Goal: Task Accomplishment & Management: Use online tool/utility

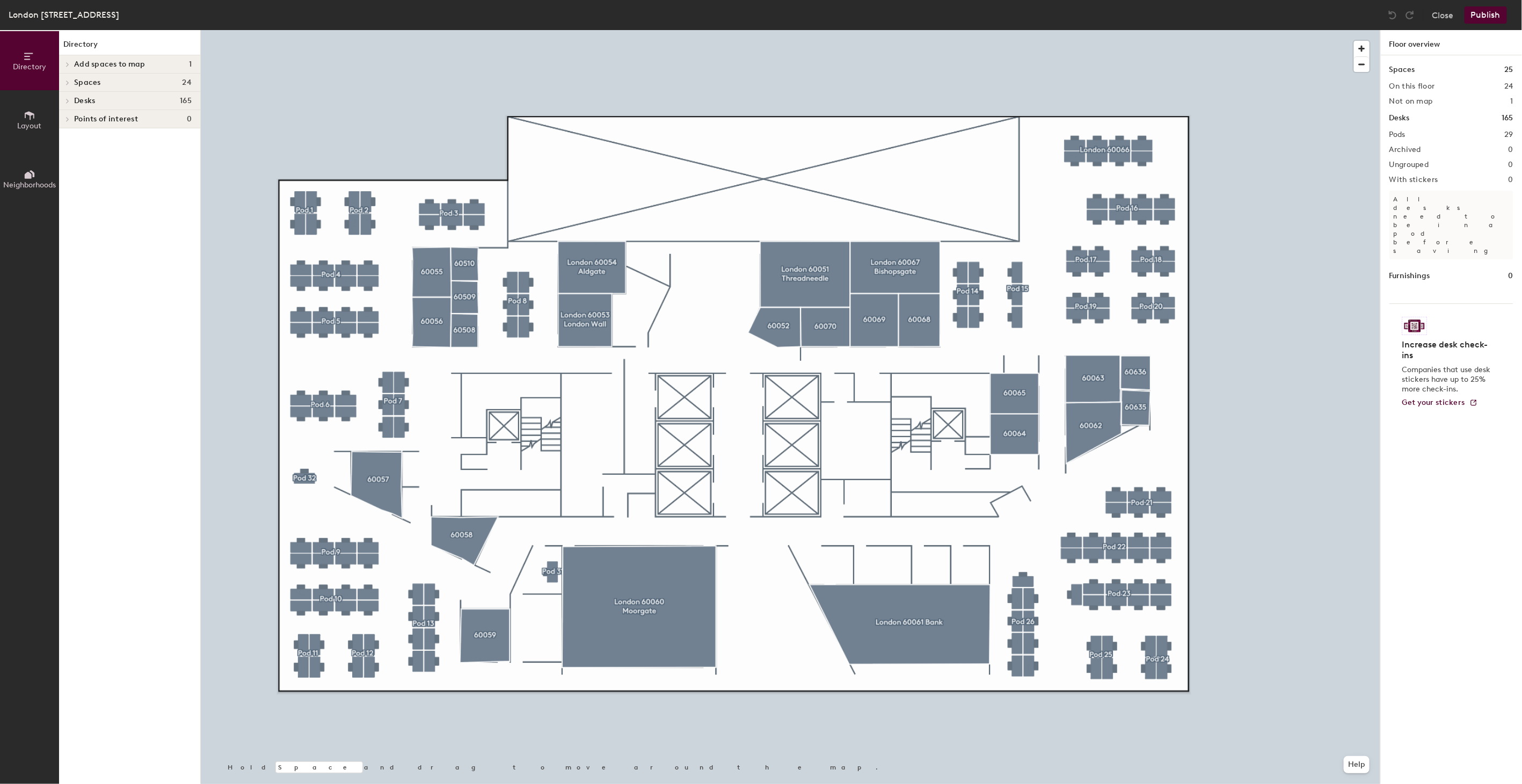
click at [94, 120] on span "Points of interest" at bounding box center [106, 119] width 64 height 9
click at [32, 118] on icon at bounding box center [29, 115] width 12 height 12
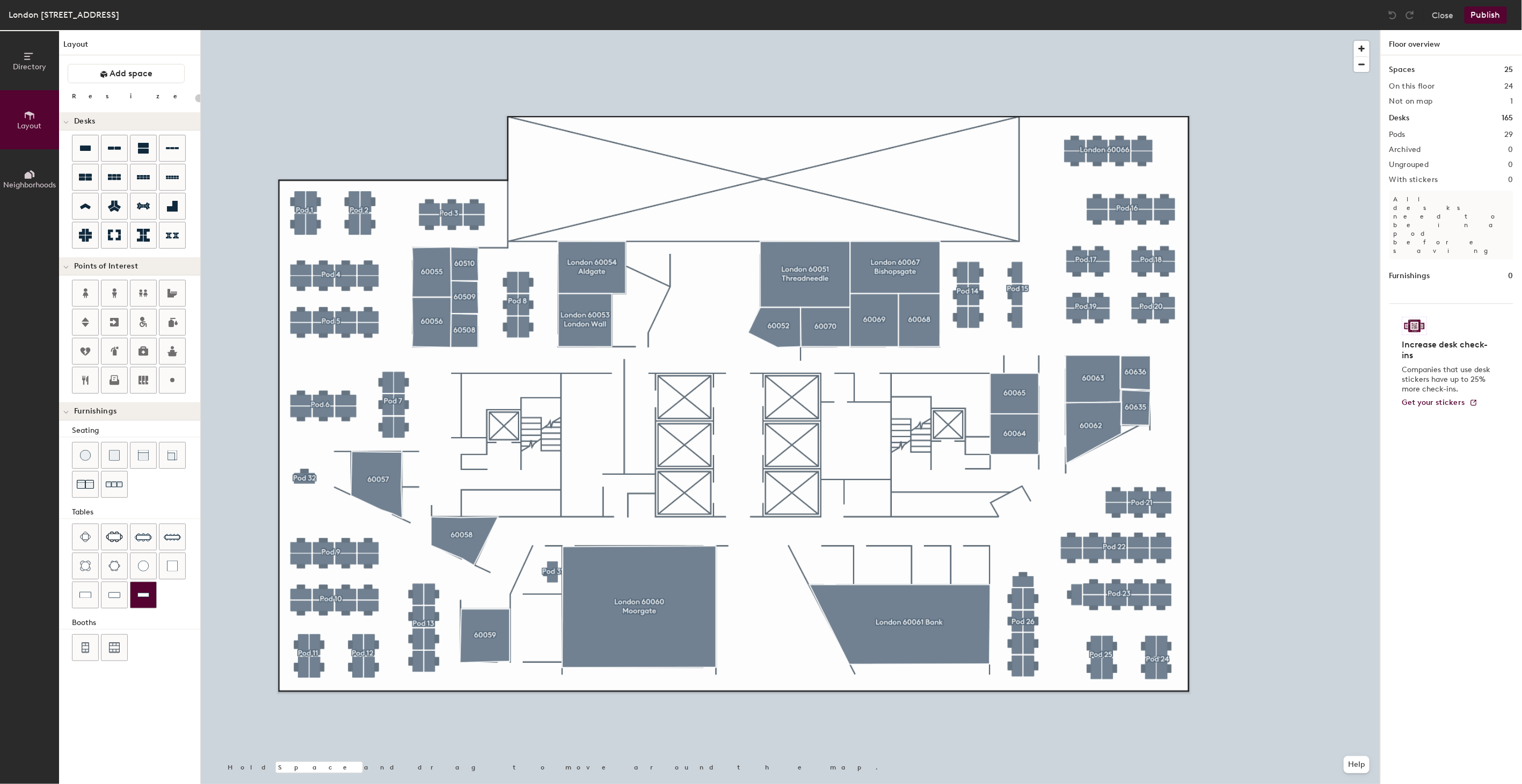
click at [142, 596] on img at bounding box center [143, 595] width 12 height 11
click at [172, 382] on circle at bounding box center [173, 380] width 5 height 5
type input "20"
type input "Reception"
click at [80, 321] on icon at bounding box center [85, 322] width 13 height 13
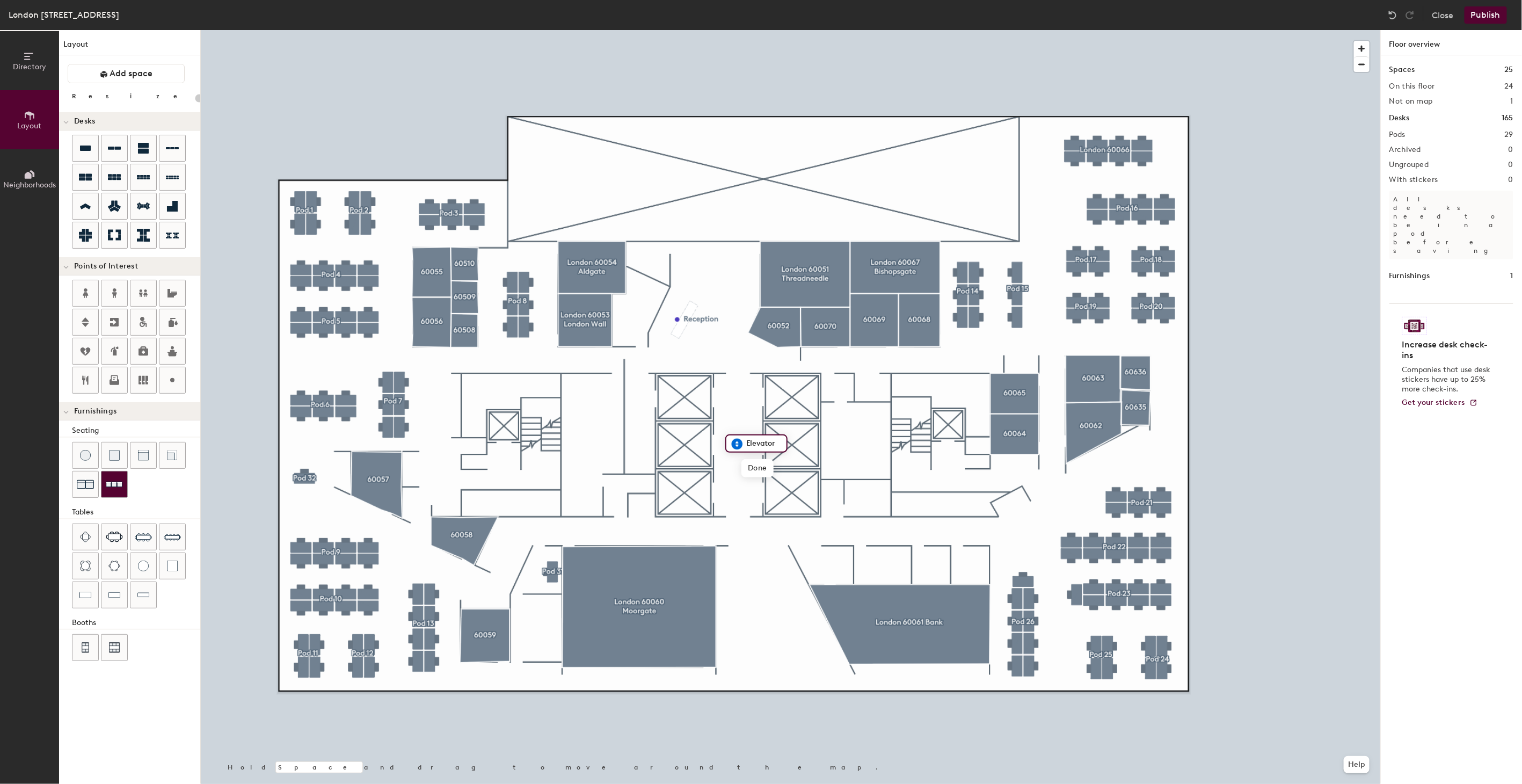
click at [112, 484] on img at bounding box center [114, 484] width 17 height 16
type input "20"
click at [176, 384] on icon at bounding box center [172, 380] width 13 height 13
type input "20"
type input "Phone room"
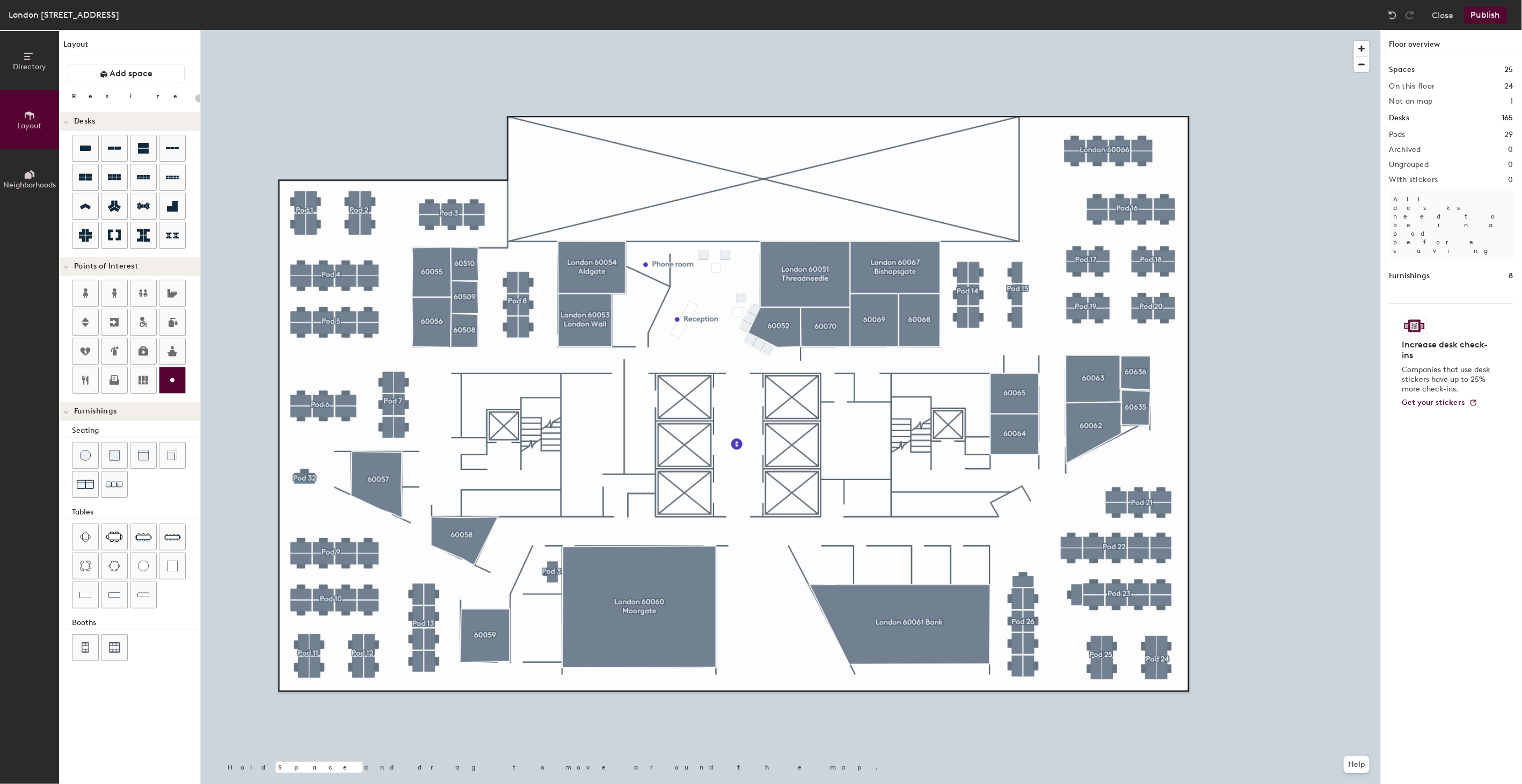
click at [173, 380] on circle at bounding box center [173, 380] width 5 height 5
type input "20"
type input "w"
type input "Wardrobe"
click at [141, 593] on img at bounding box center [143, 595] width 12 height 11
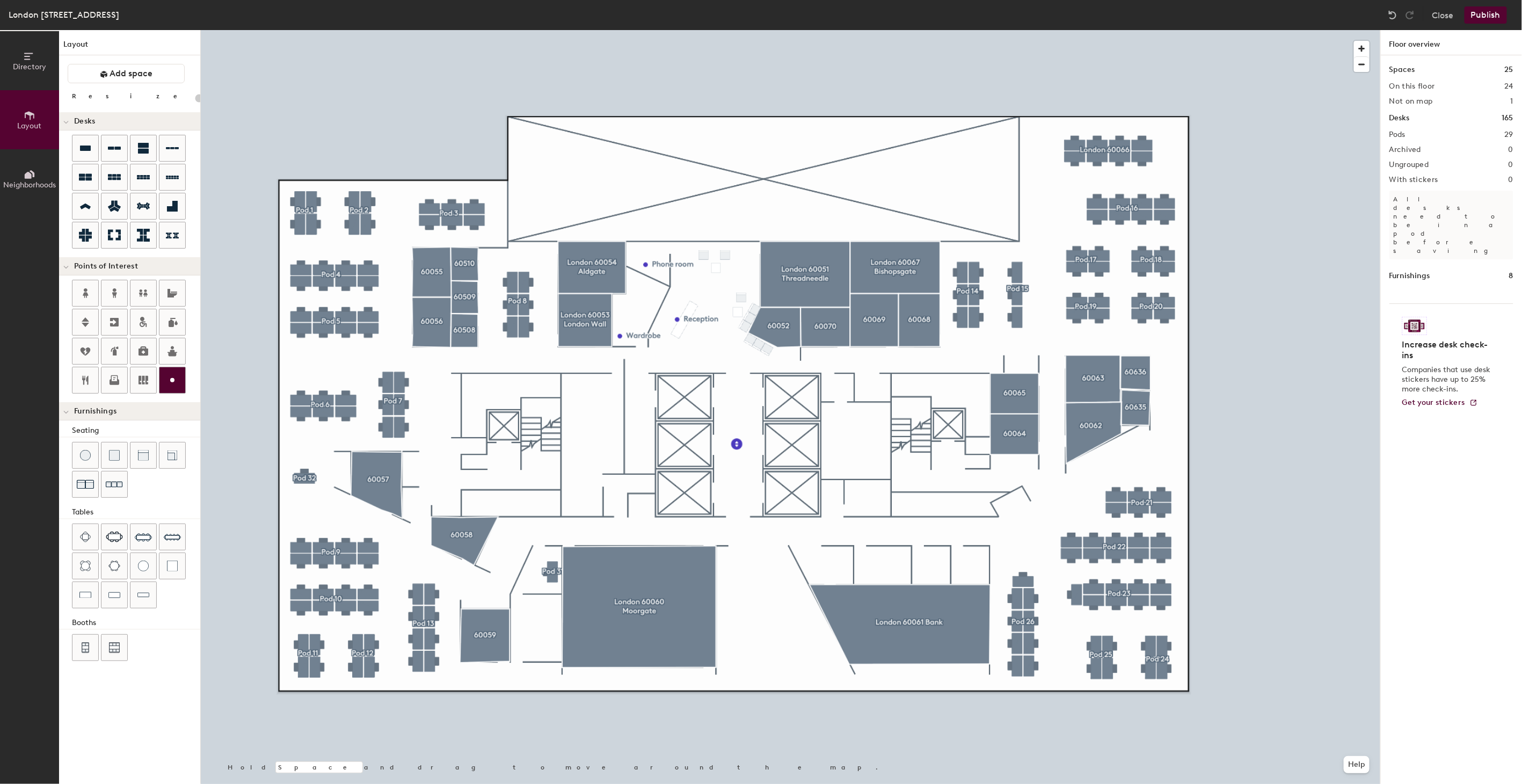
click at [171, 381] on circle at bounding box center [173, 380] width 5 height 5
type input "20"
type input "Mailing room"
click at [145, 593] on img at bounding box center [143, 595] width 12 height 11
click at [1488, 13] on button "Publish" at bounding box center [1486, 15] width 42 height 17
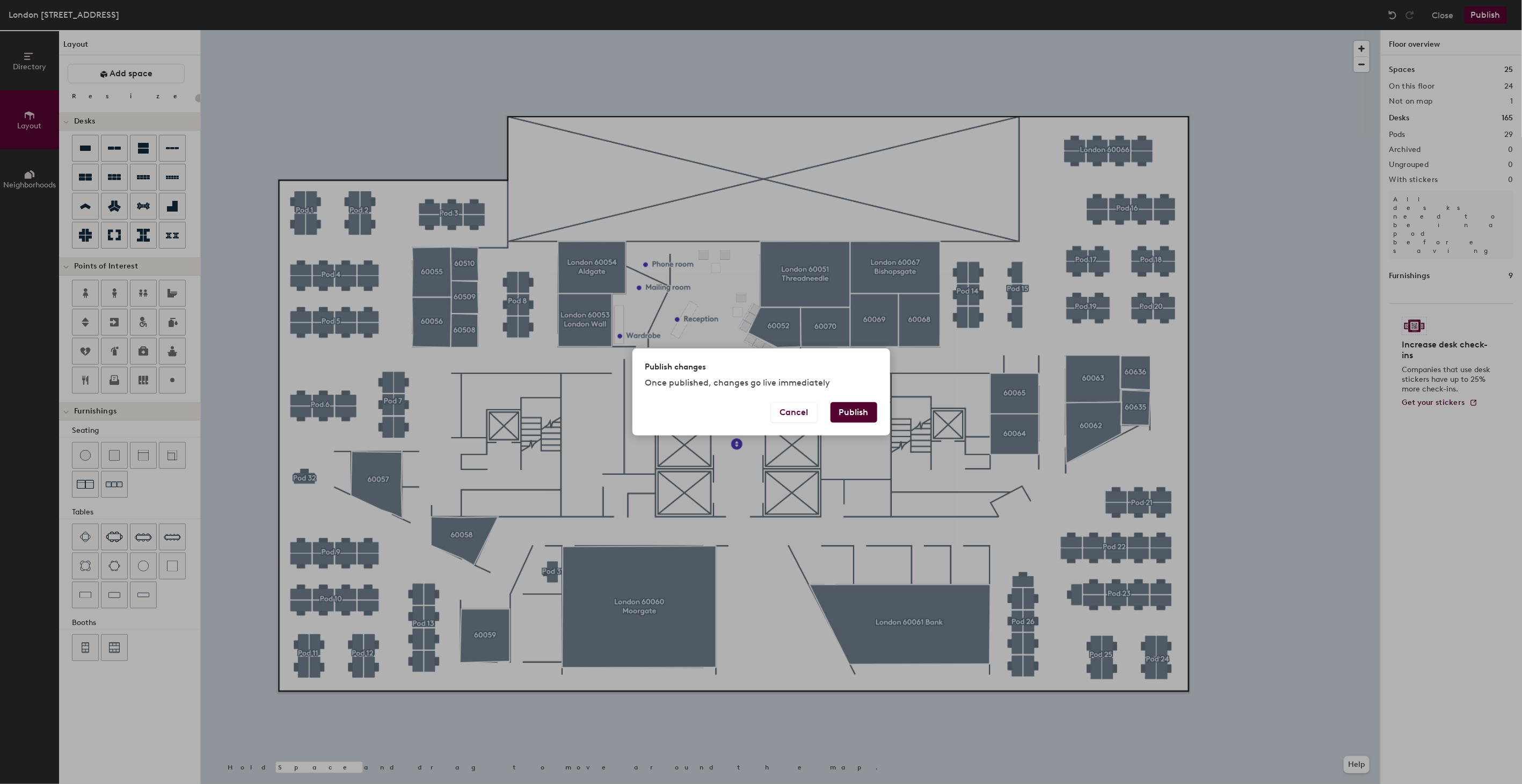
click at [859, 412] on button "Publish" at bounding box center [854, 412] width 47 height 20
type input "20"
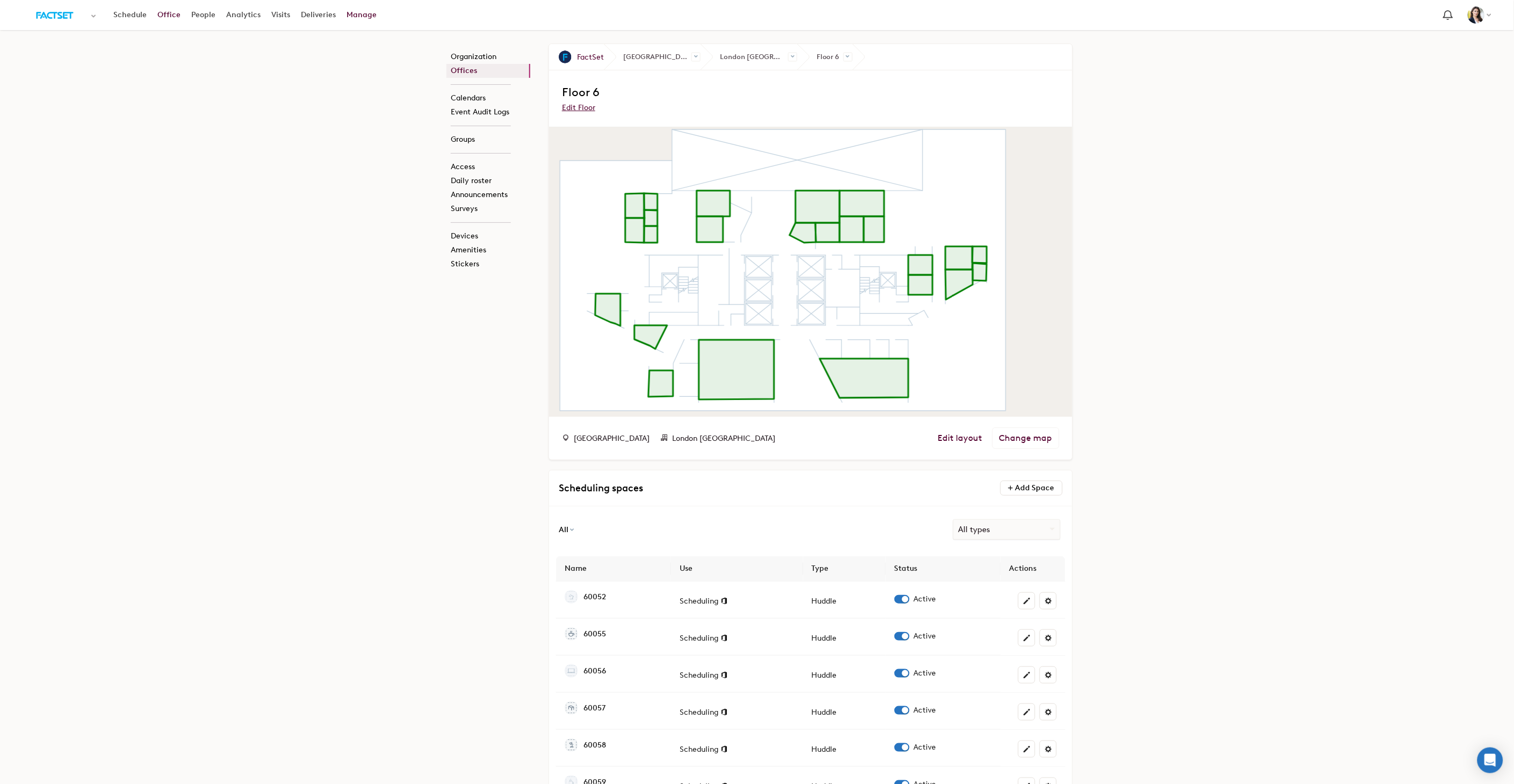
click at [164, 17] on link "Office" at bounding box center [169, 15] width 34 height 20
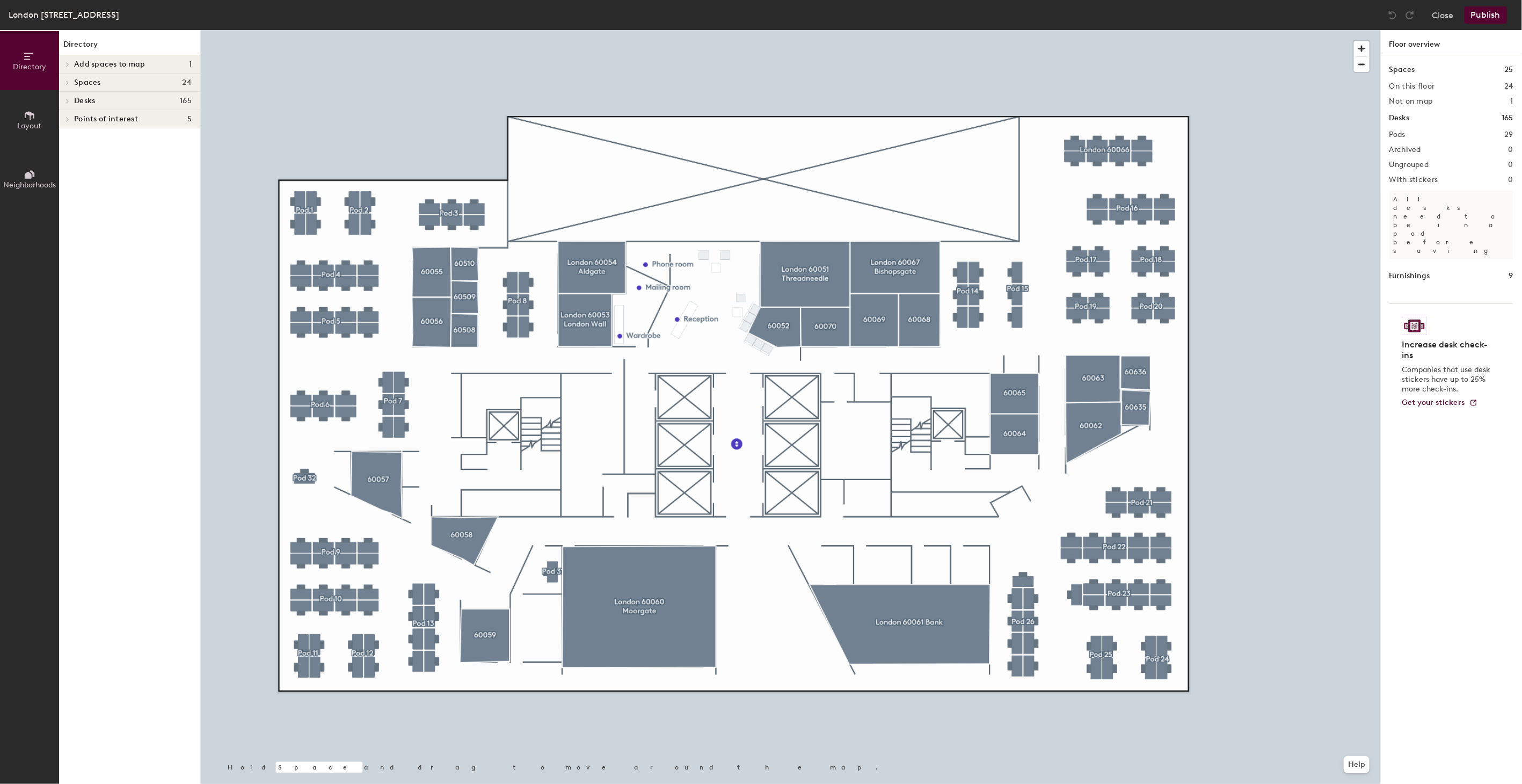
click at [27, 114] on icon at bounding box center [30, 115] width 9 height 9
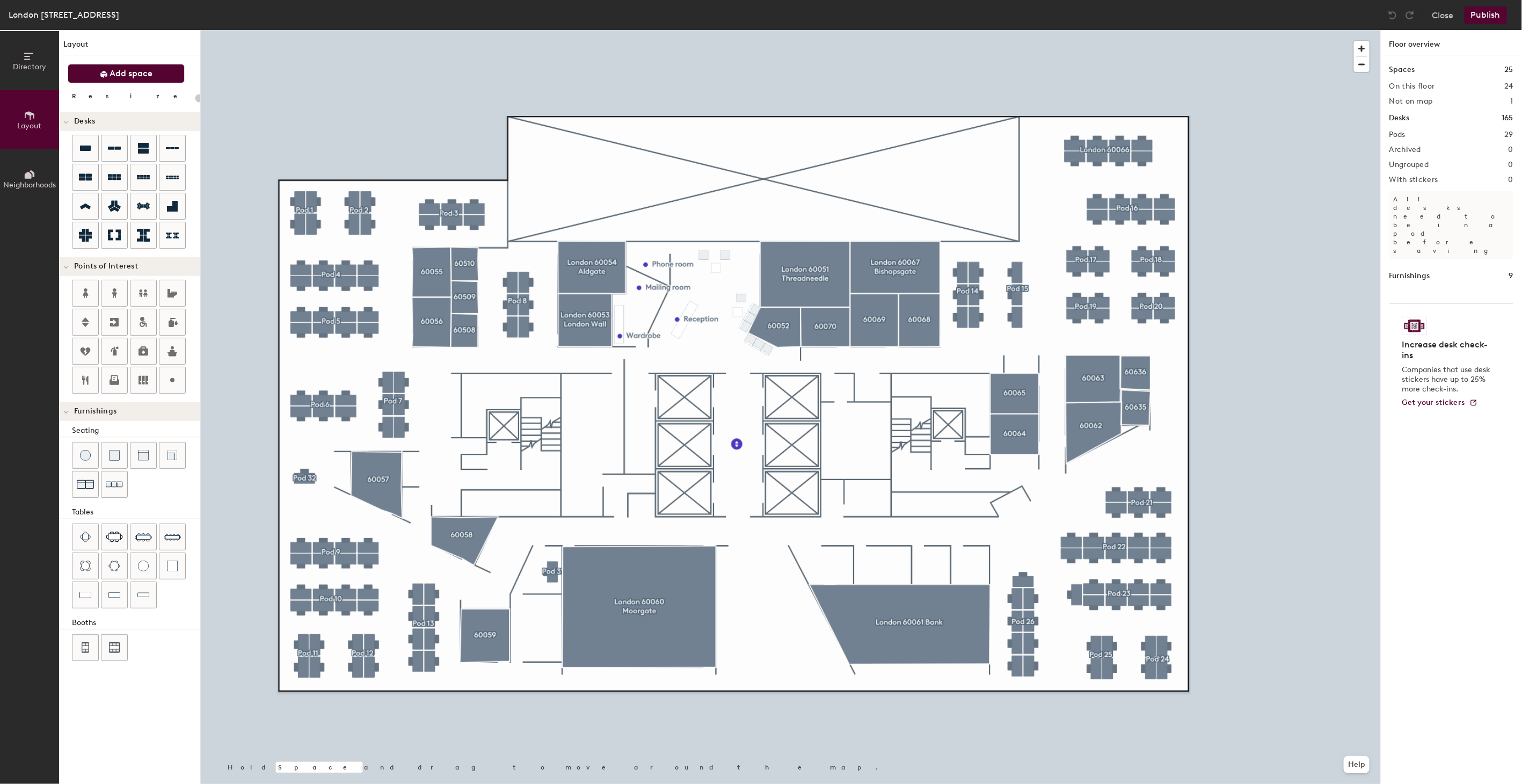
click at [132, 73] on span "Add space" at bounding box center [131, 73] width 43 height 11
click at [133, 70] on span "Add space" at bounding box center [131, 73] width 43 height 11
click at [80, 288] on icon at bounding box center [85, 293] width 13 height 13
click at [882, 435] on input "Women's restroom" at bounding box center [912, 440] width 77 height 15
click at [868, 438] on img at bounding box center [868, 440] width 13 height 13
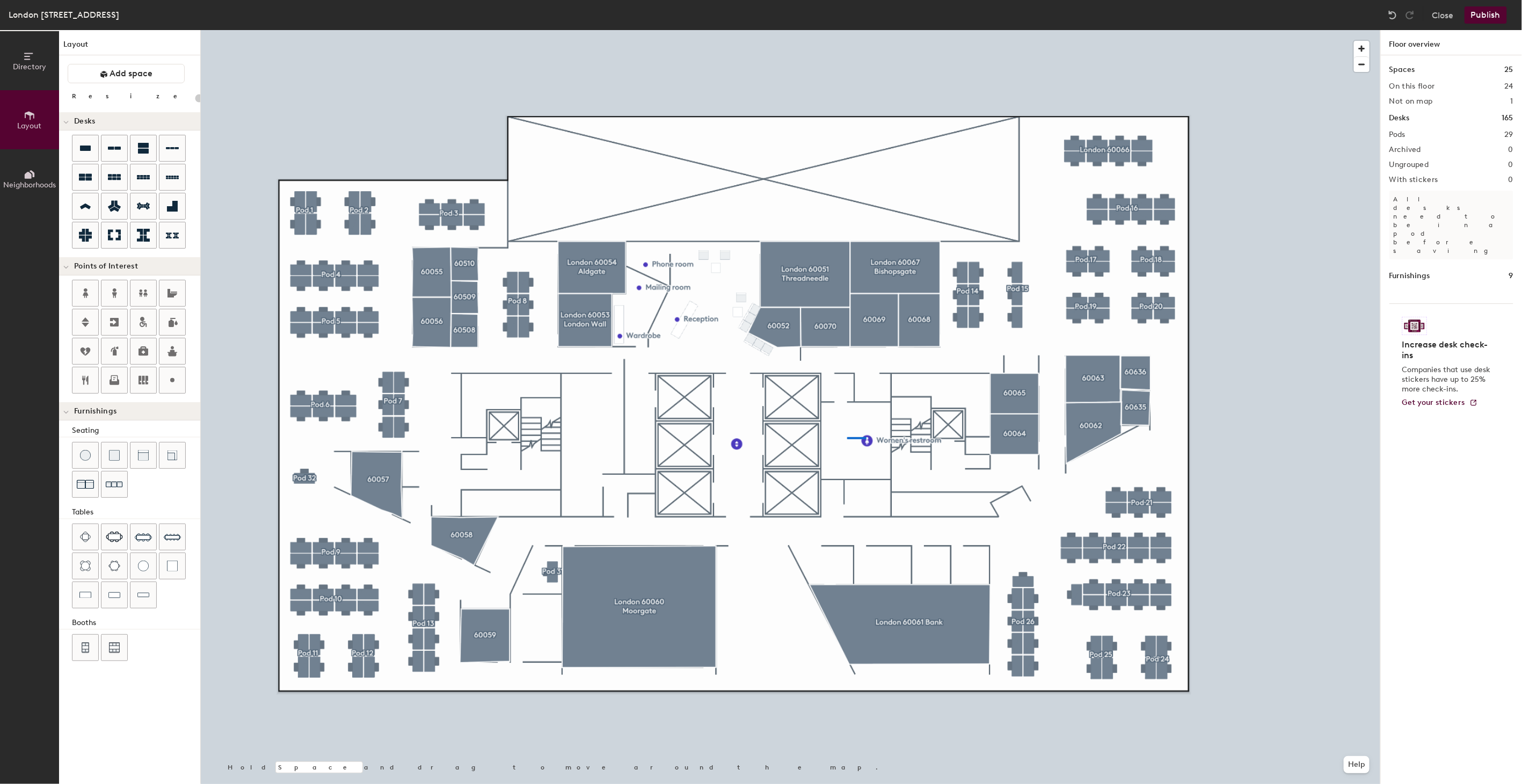
click at [847, 30] on div at bounding box center [790, 30] width 1180 height 0
click at [141, 320] on icon at bounding box center [142, 319] width 5 height 5
click at [175, 290] on icon at bounding box center [172, 293] width 13 height 13
click at [111, 290] on icon at bounding box center [114, 293] width 13 height 13
click at [142, 591] on img at bounding box center [143, 595] width 12 height 11
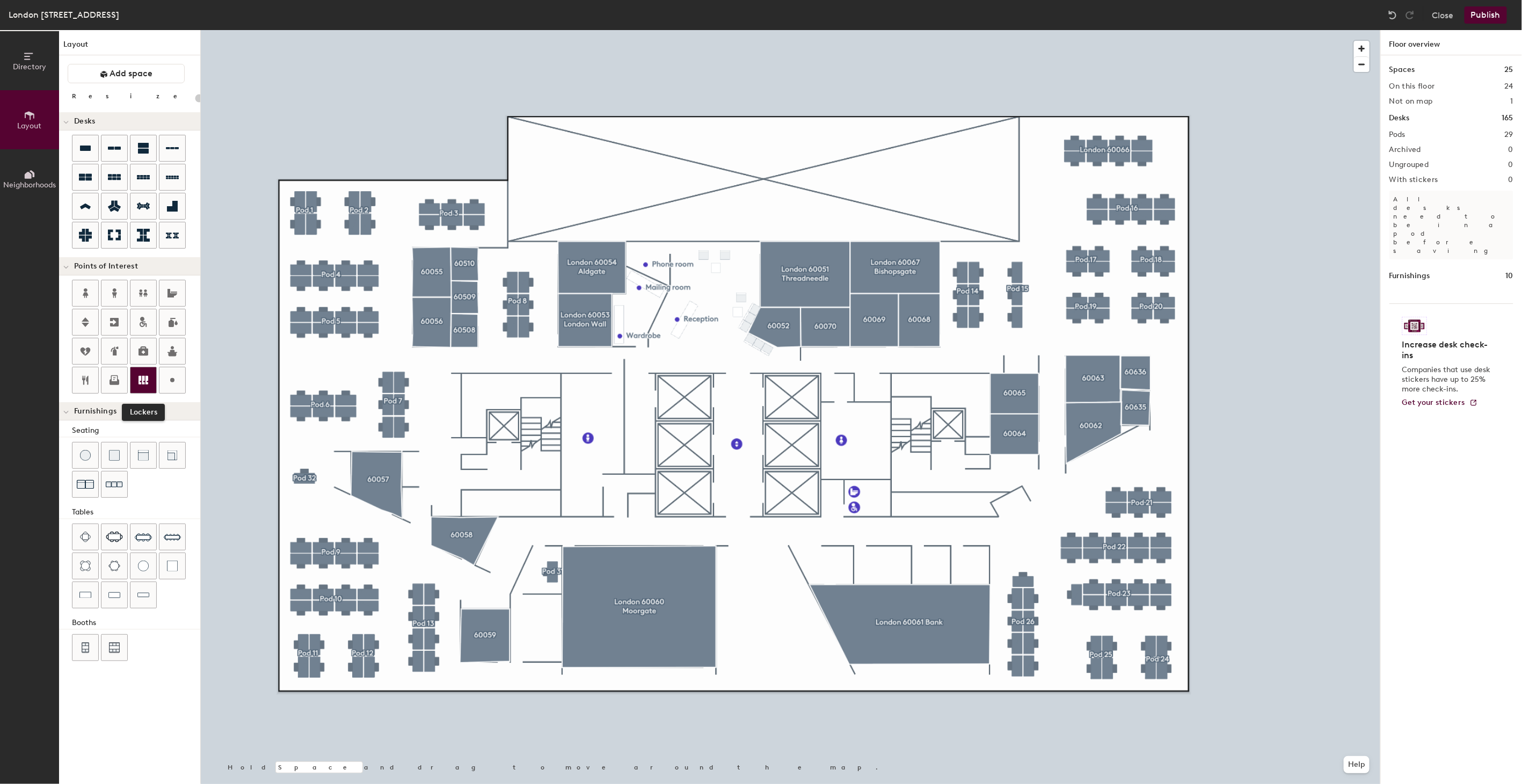
click at [143, 379] on icon at bounding box center [143, 380] width 9 height 9
click at [140, 380] on icon at bounding box center [143, 380] width 9 height 9
click at [141, 383] on icon at bounding box center [143, 380] width 13 height 13
click at [147, 380] on icon at bounding box center [143, 380] width 9 height 9
type input "20"
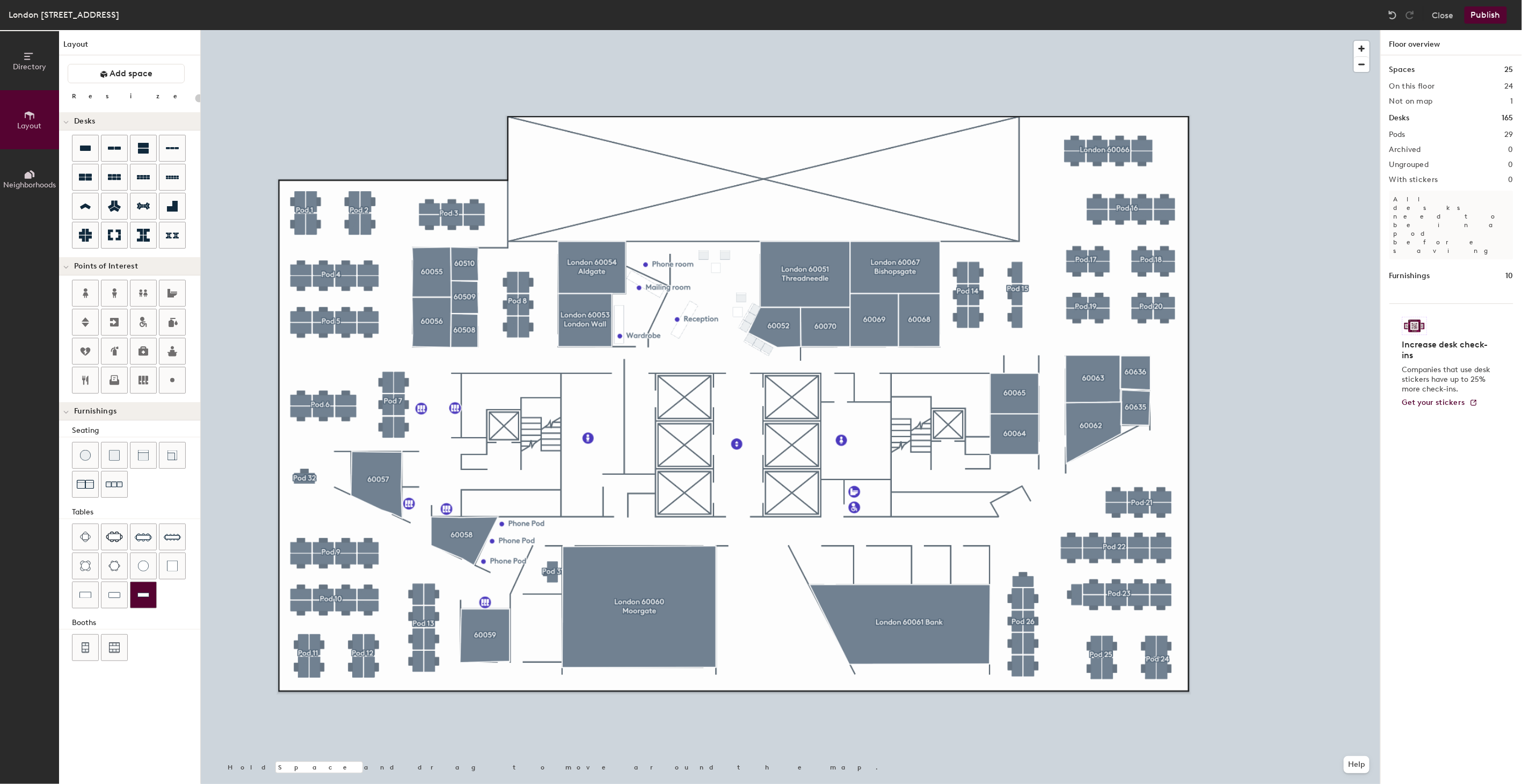
click at [142, 594] on img at bounding box center [143, 595] width 12 height 11
type input "40"
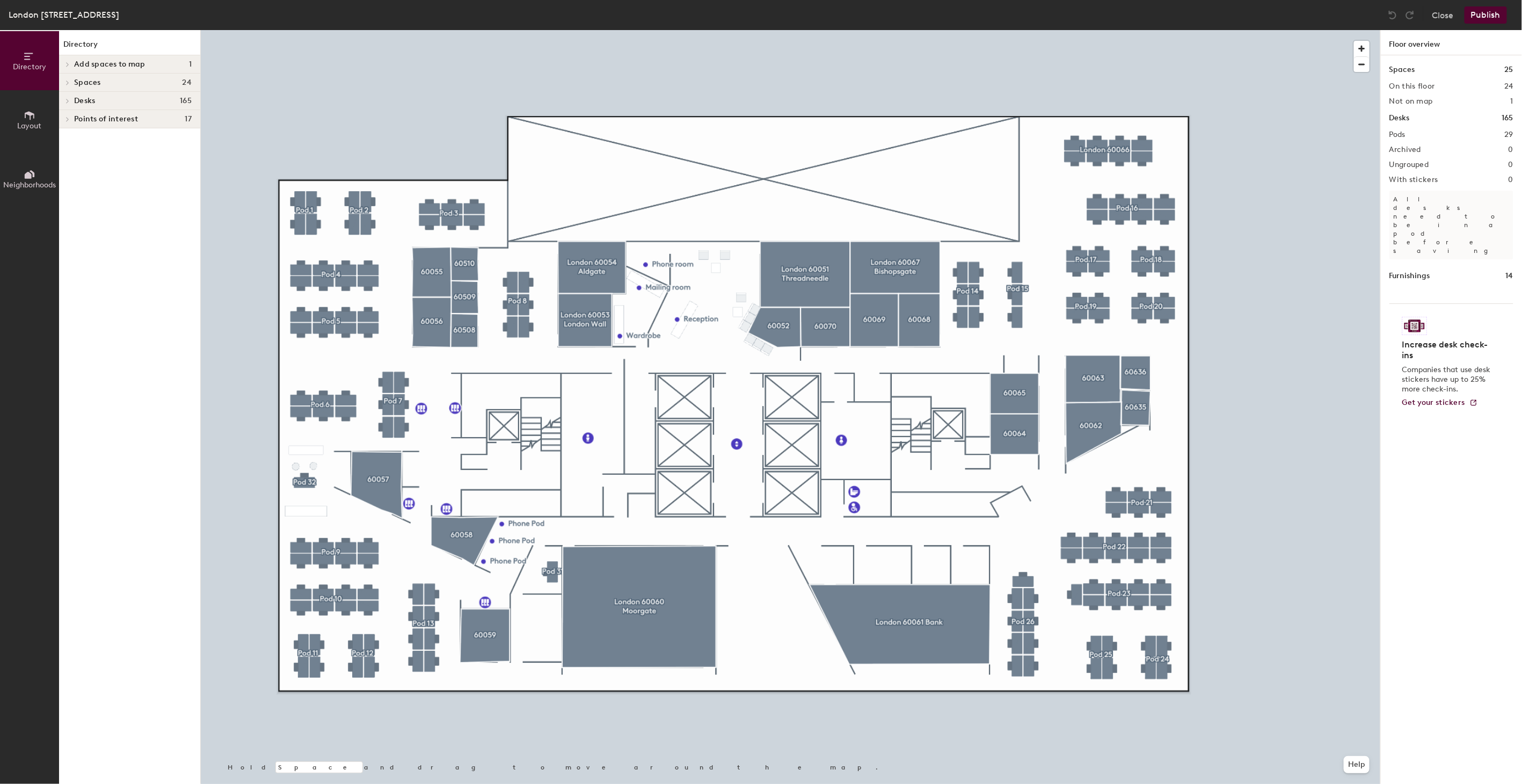
click at [118, 116] on span "Points of interest" at bounding box center [106, 119] width 64 height 9
click at [25, 109] on icon at bounding box center [29, 115] width 12 height 12
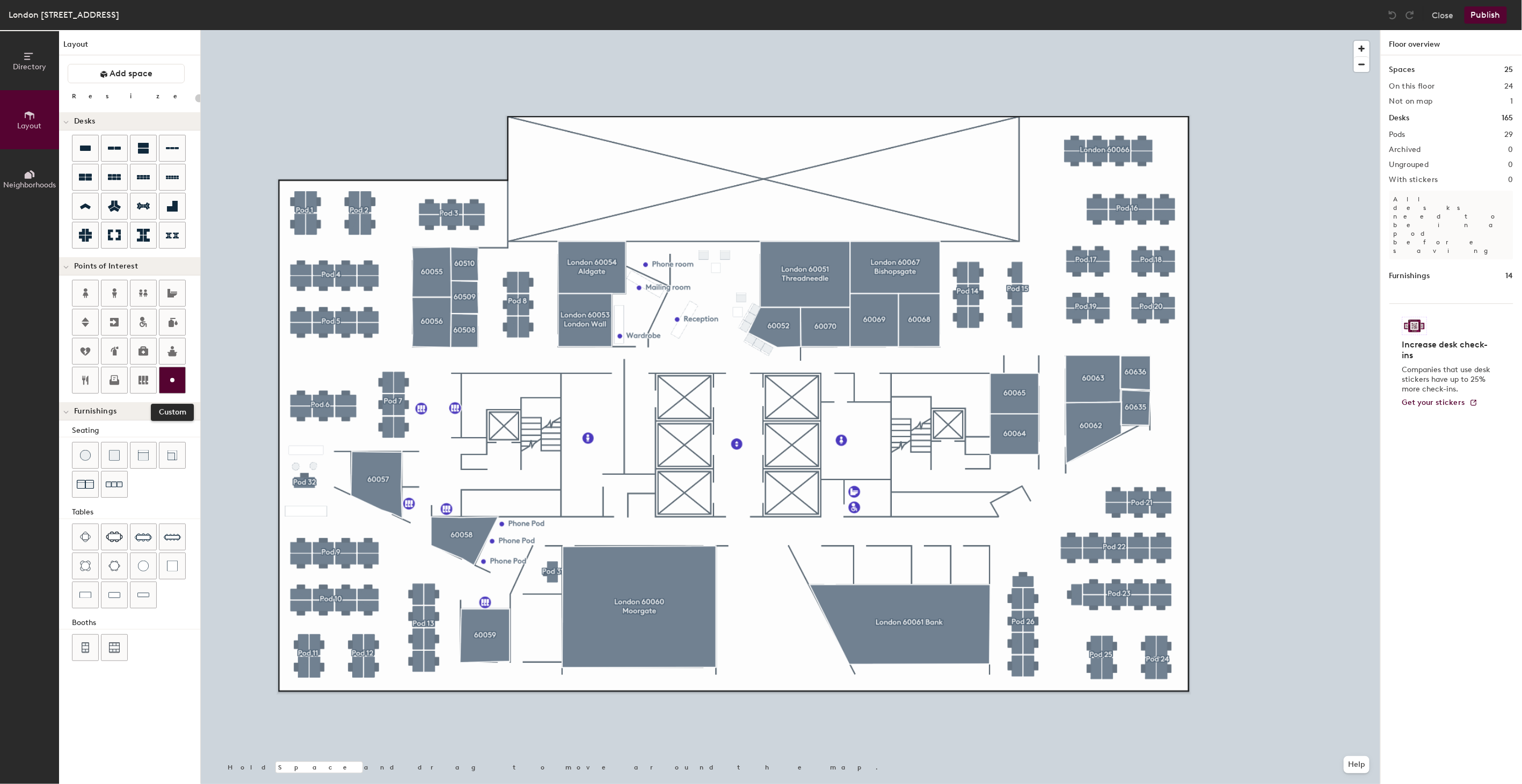
click at [173, 381] on circle at bounding box center [173, 380] width 5 height 5
type input "20"
type input "Phone Pod"
click at [173, 380] on circle at bounding box center [173, 380] width 5 height 5
type input "20"
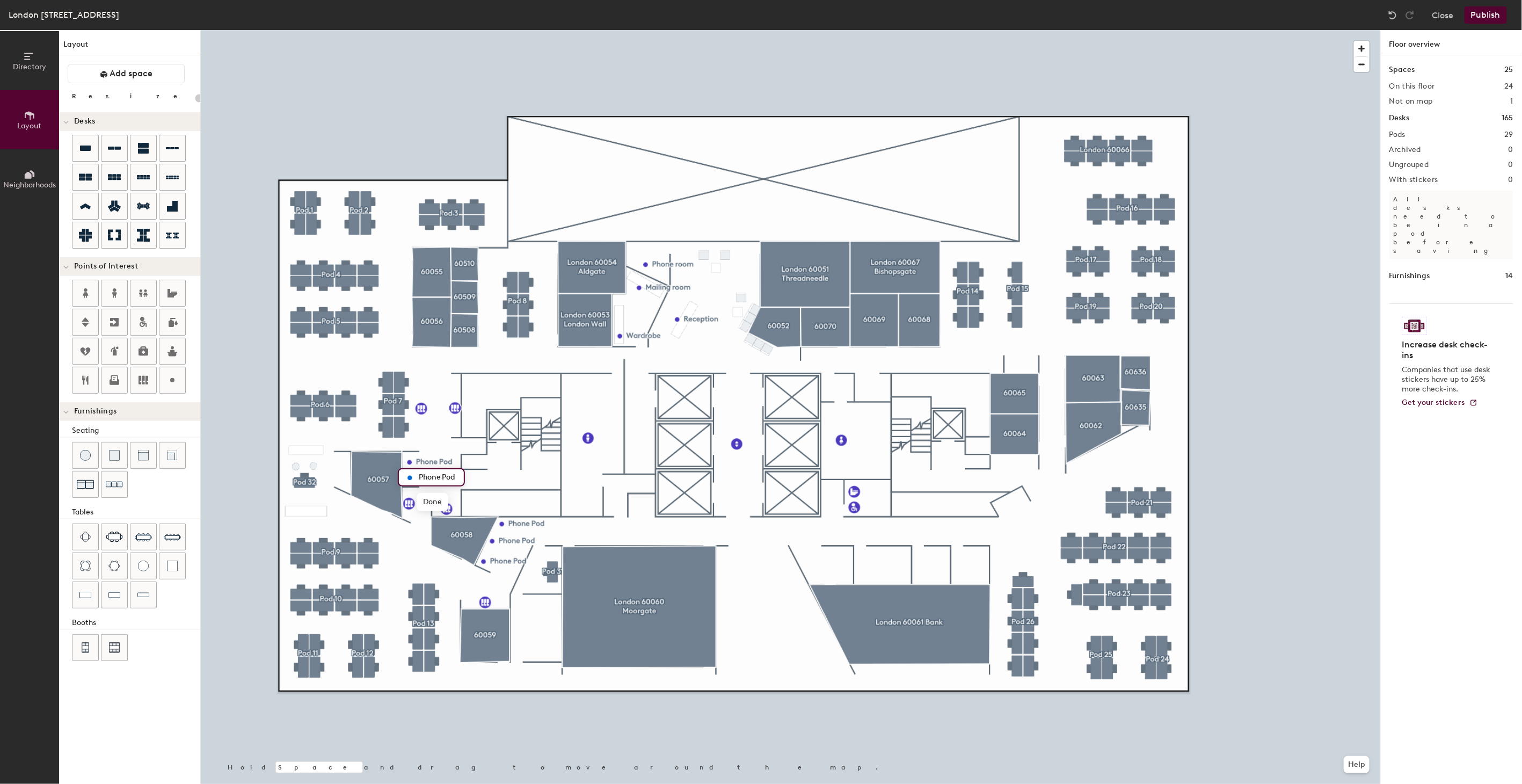
type input "Phone Pod"
click at [114, 645] on img at bounding box center [115, 647] width 11 height 11
click at [111, 644] on img at bounding box center [115, 647] width 11 height 11
click at [145, 594] on img at bounding box center [143, 595] width 12 height 11
click at [147, 595] on img at bounding box center [143, 595] width 12 height 11
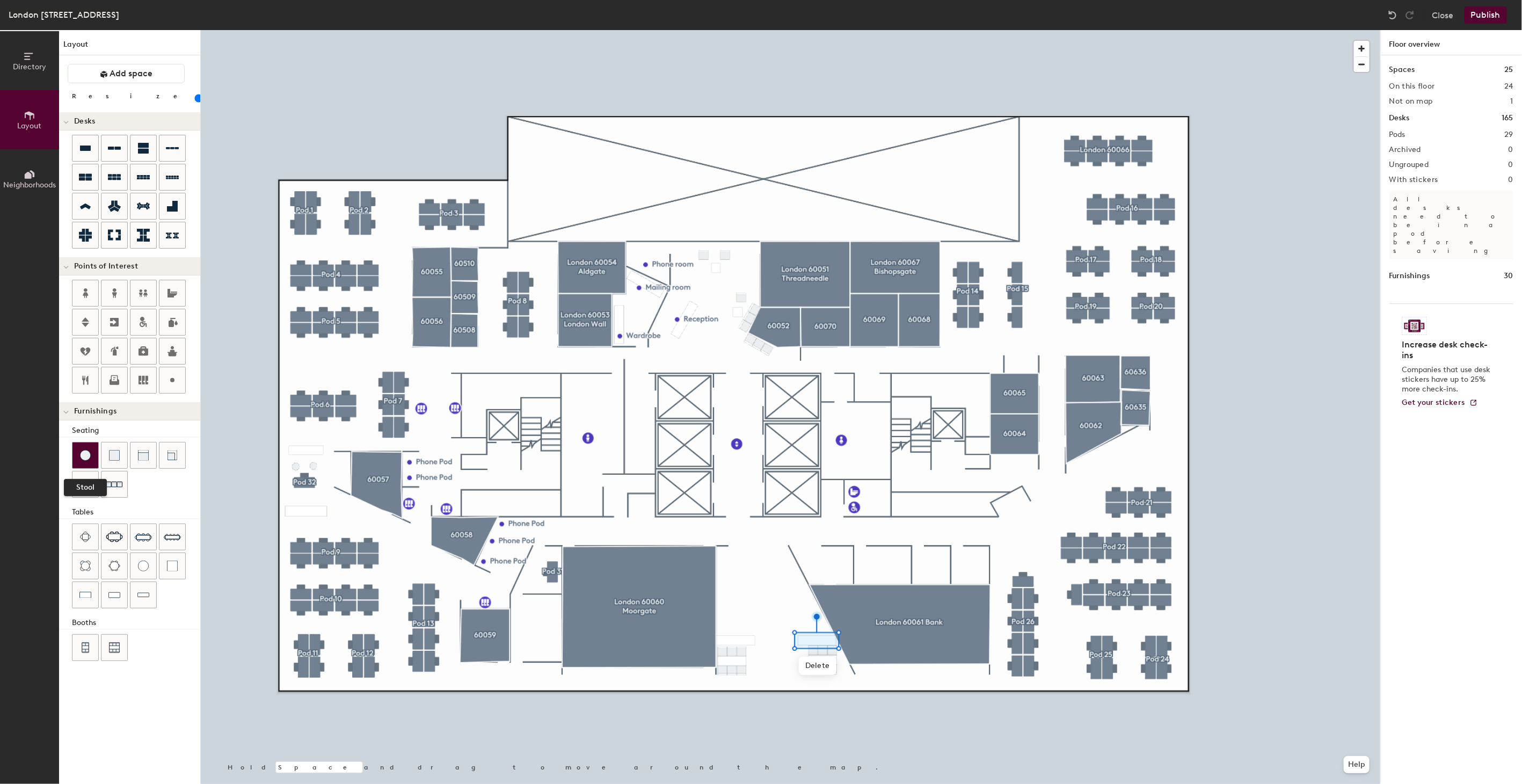
click at [86, 449] on div at bounding box center [85, 455] width 26 height 26
click at [82, 453] on img at bounding box center [85, 455] width 11 height 11
click at [86, 451] on img at bounding box center [85, 455] width 11 height 11
type input "40"
click at [171, 565] on img at bounding box center [173, 566] width 11 height 11
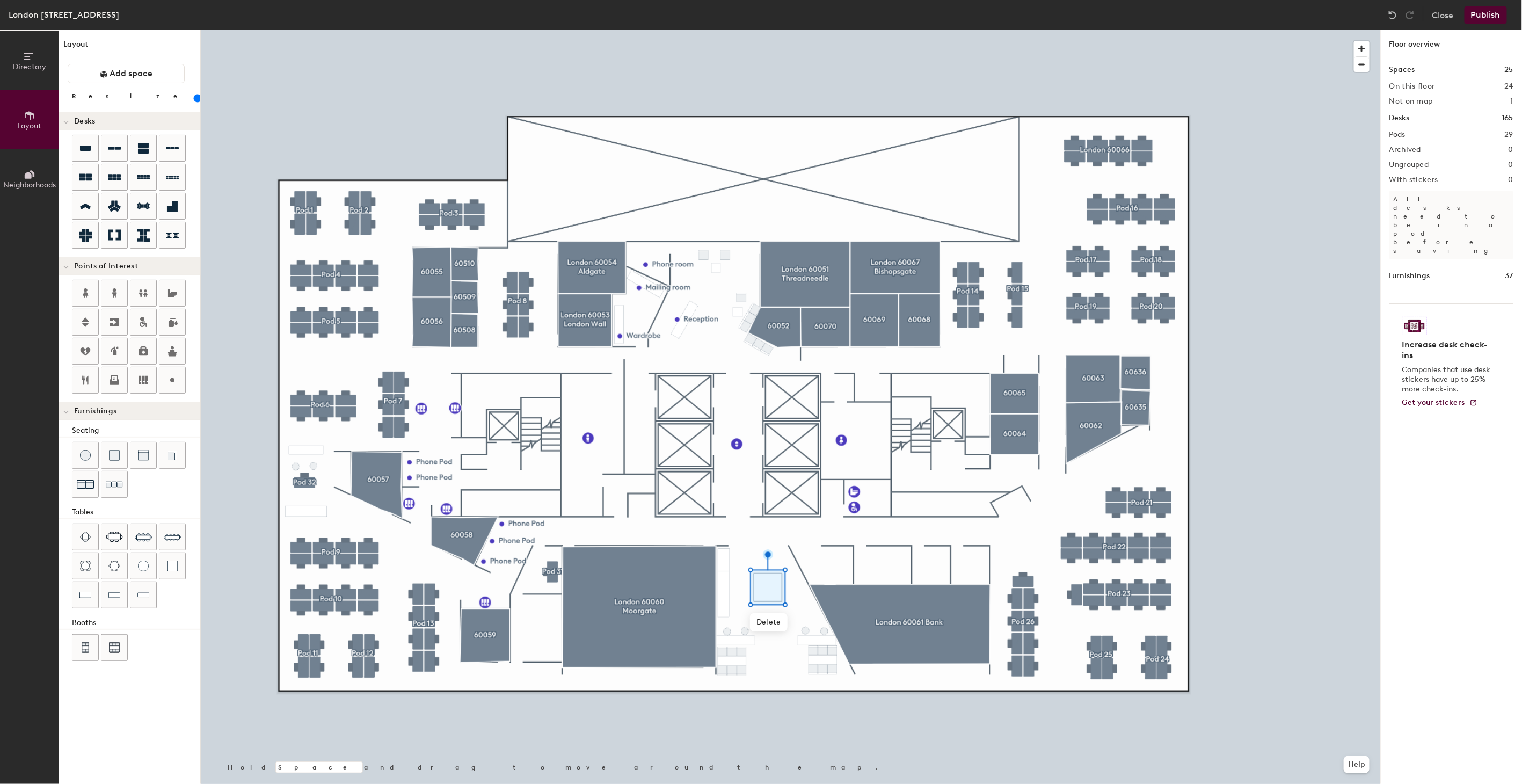
drag, startPoint x: 105, startPoint y: 98, endPoint x: 114, endPoint y: 98, distance: 9.0
click at [195, 98] on input "range" at bounding box center [195, 98] width 0 height 9
click at [86, 453] on img at bounding box center [85, 455] width 11 height 11
type input "20"
click at [81, 451] on img at bounding box center [85, 455] width 11 height 11
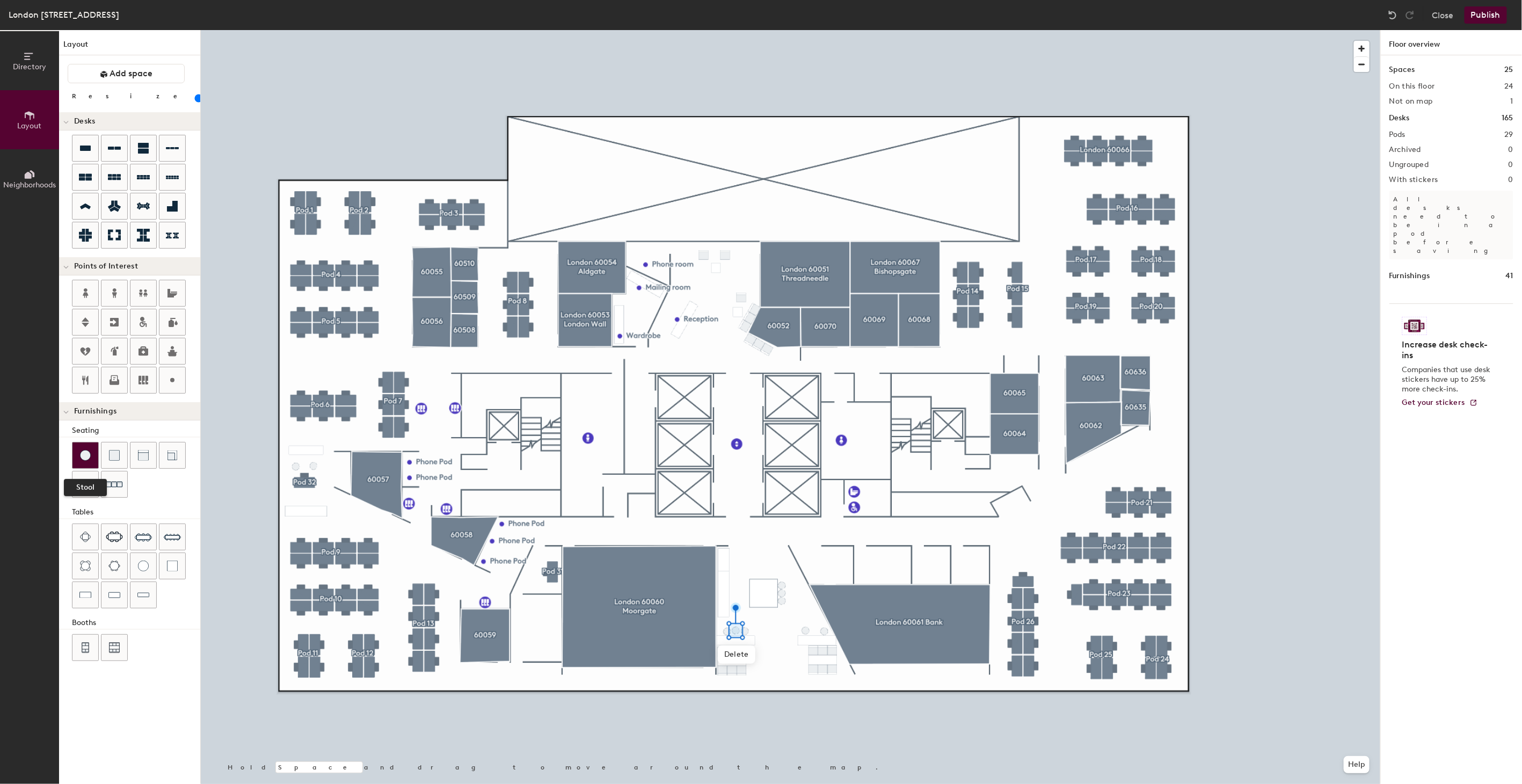
click at [86, 455] on img at bounding box center [85, 455] width 11 height 11
click at [78, 454] on div at bounding box center [85, 455] width 26 height 26
click at [83, 453] on img at bounding box center [85, 455] width 11 height 11
drag, startPoint x: 102, startPoint y: 98, endPoint x: 114, endPoint y: 98, distance: 12.0
click at [195, 98] on input "range" at bounding box center [195, 98] width 0 height 9
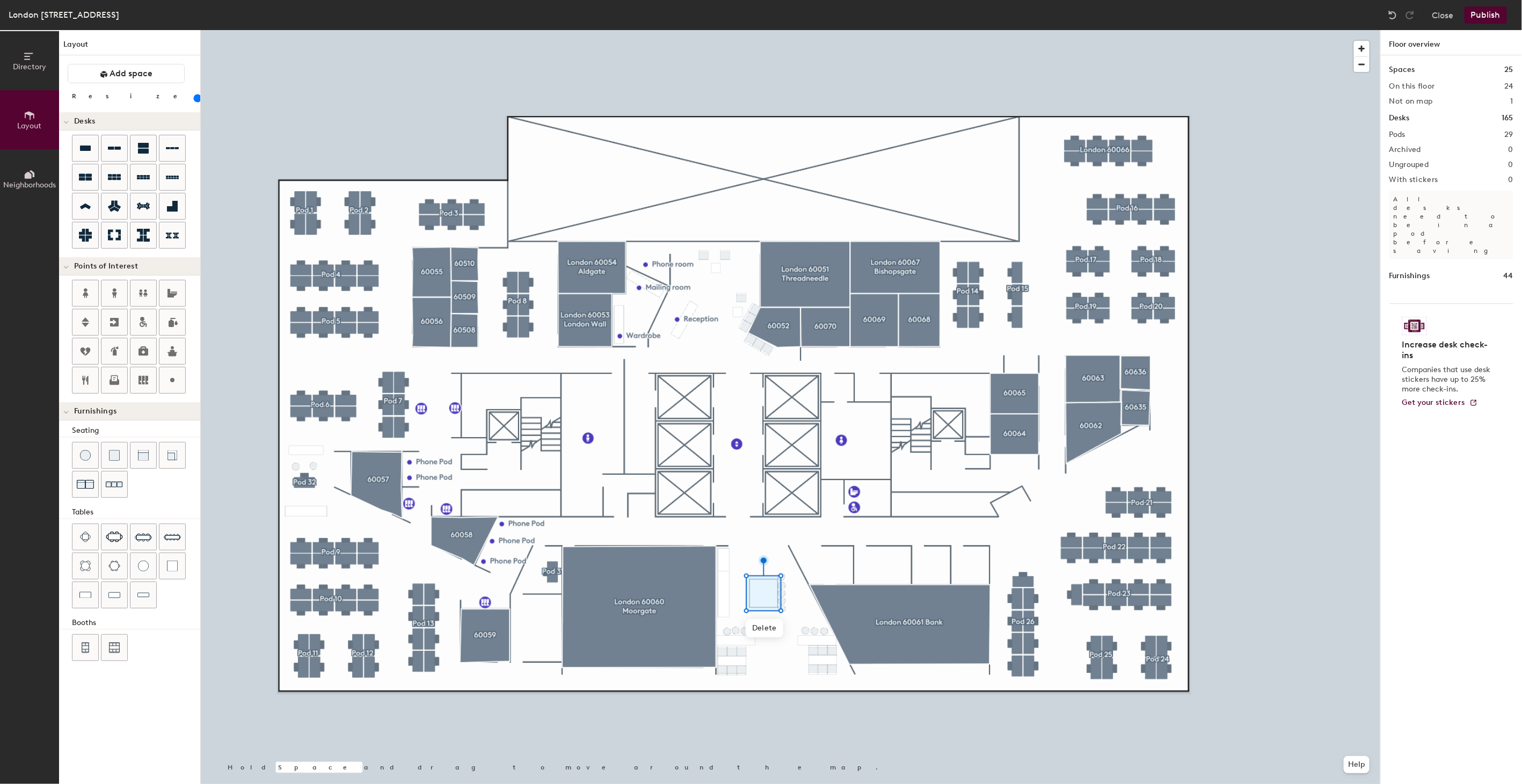
click at [787, 30] on div at bounding box center [790, 30] width 1180 height 0
click at [173, 380] on circle at bounding box center [173, 380] width 5 height 5
type input "20"
type input "P"
type input "20"
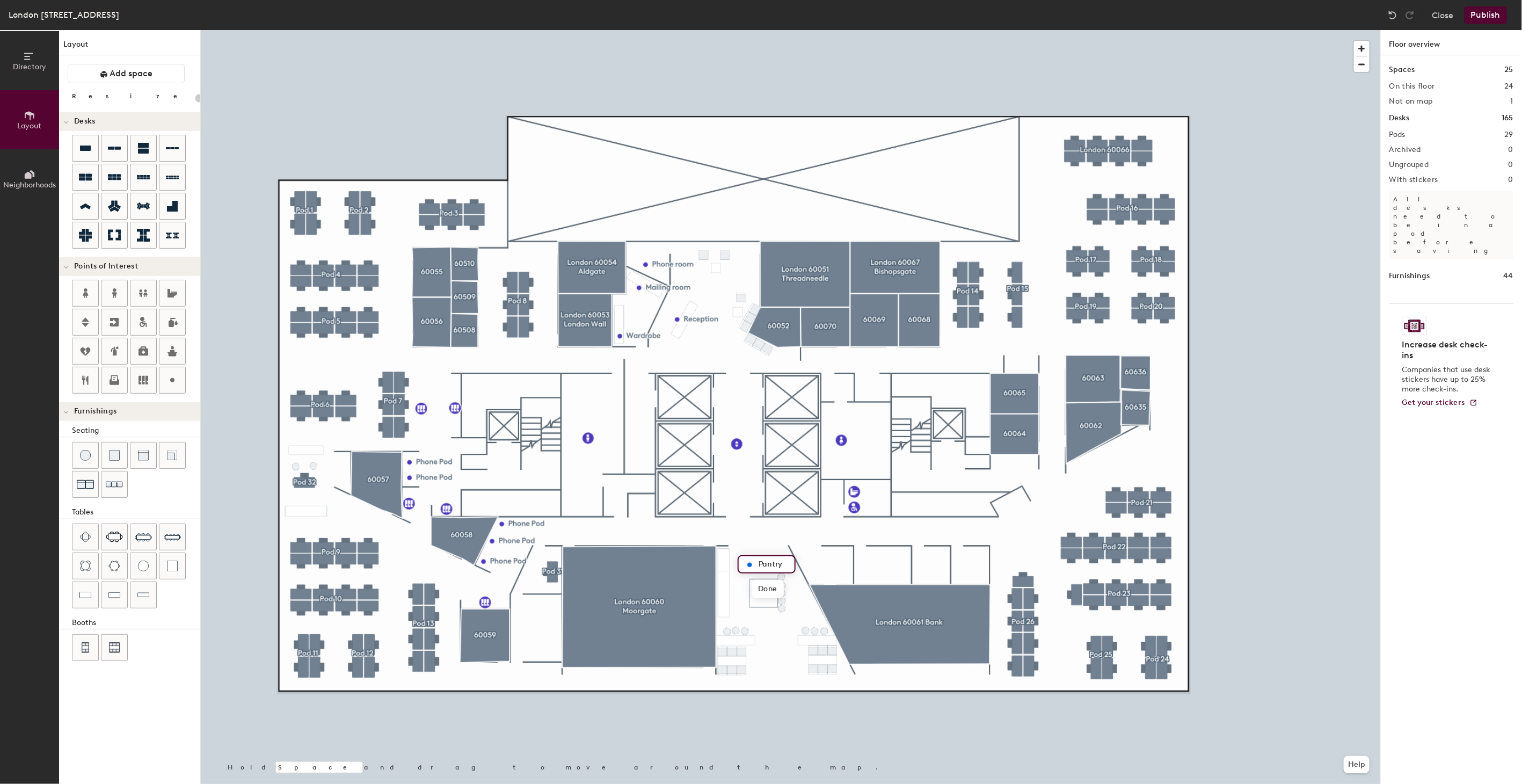
type input "Pantry"
click at [87, 379] on icon at bounding box center [85, 380] width 6 height 9
click at [1488, 12] on button "Publish" at bounding box center [1486, 15] width 42 height 17
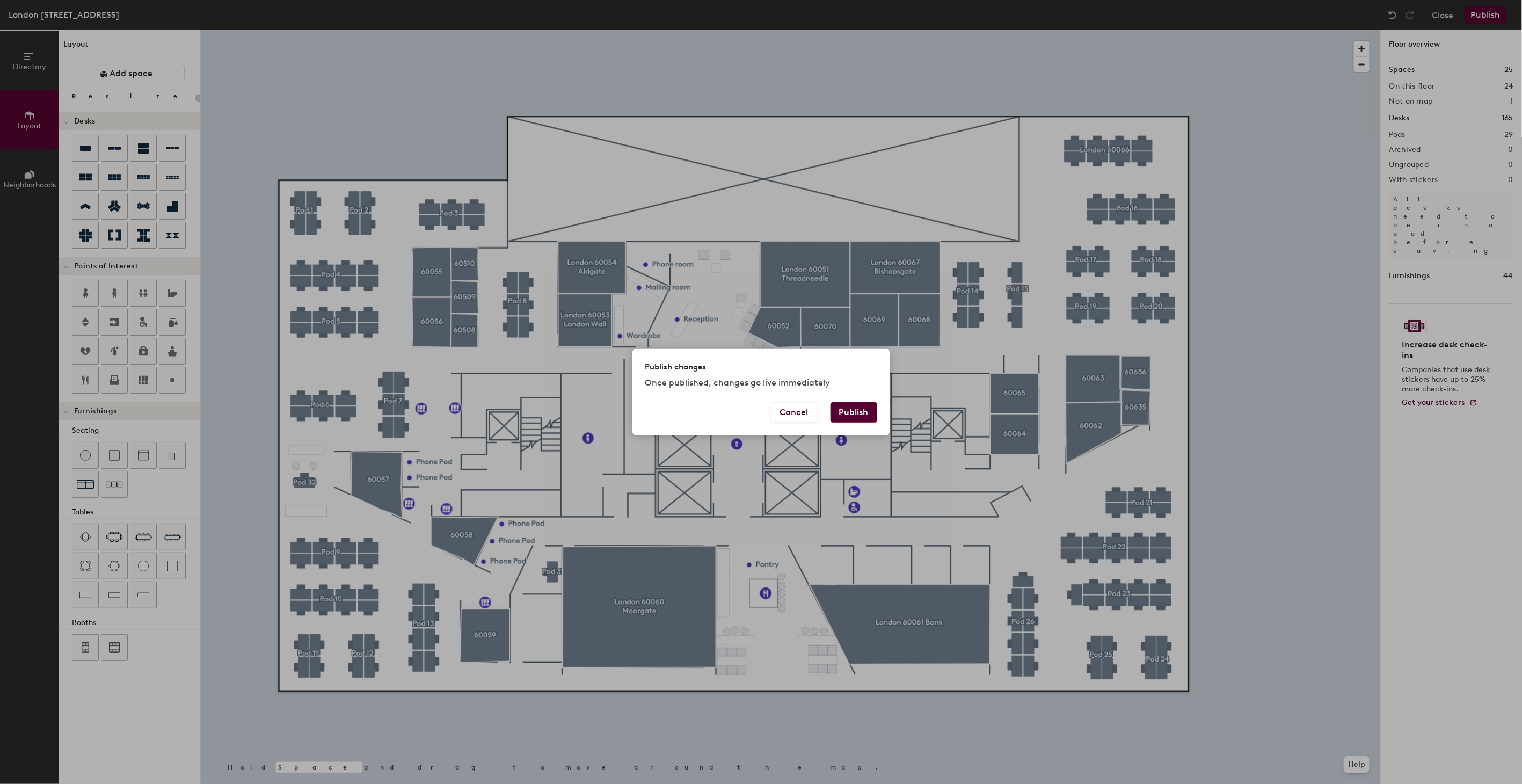
click at [856, 409] on button "Publish" at bounding box center [854, 412] width 47 height 20
type input "20"
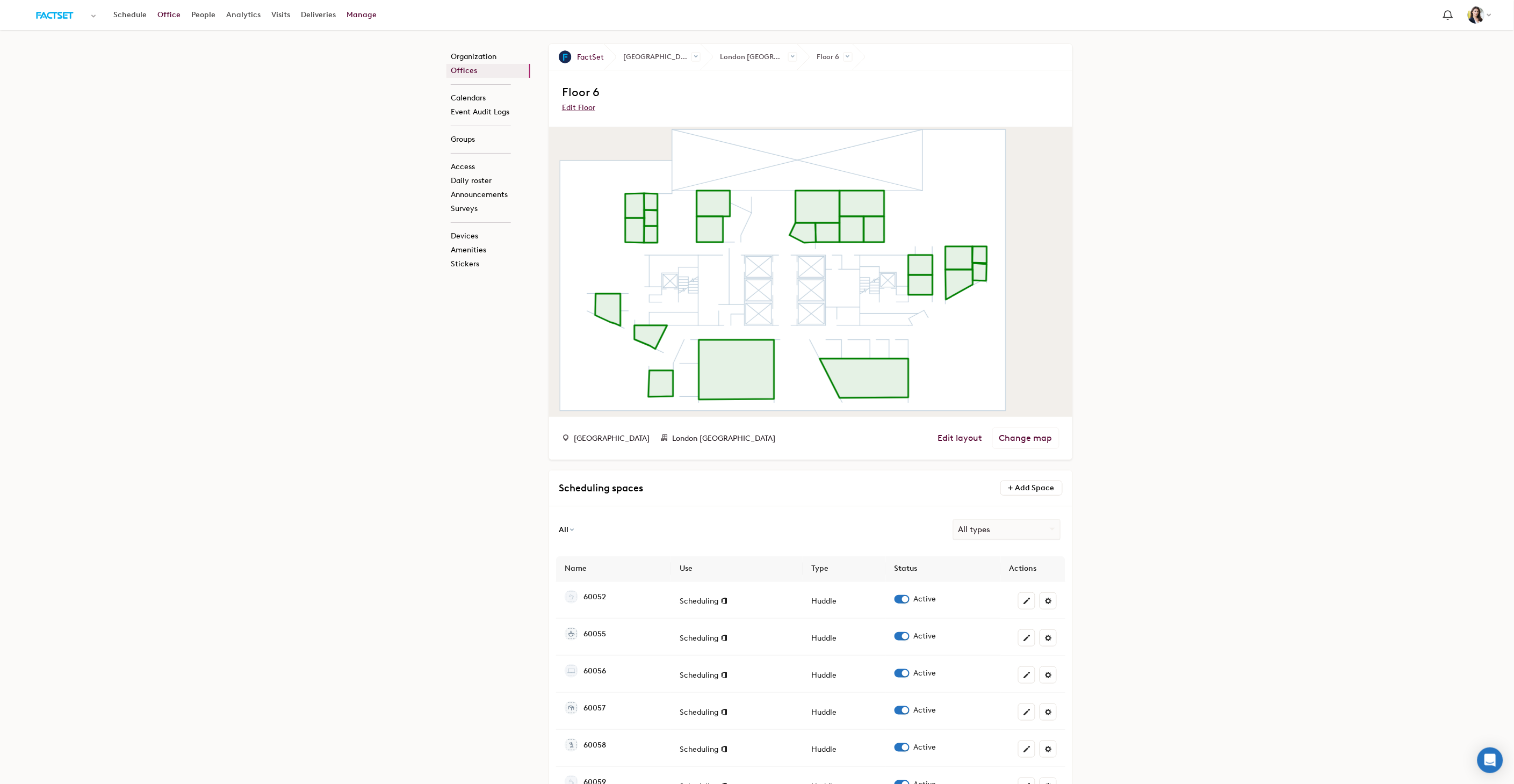
click at [164, 15] on link "Office" at bounding box center [169, 15] width 34 height 20
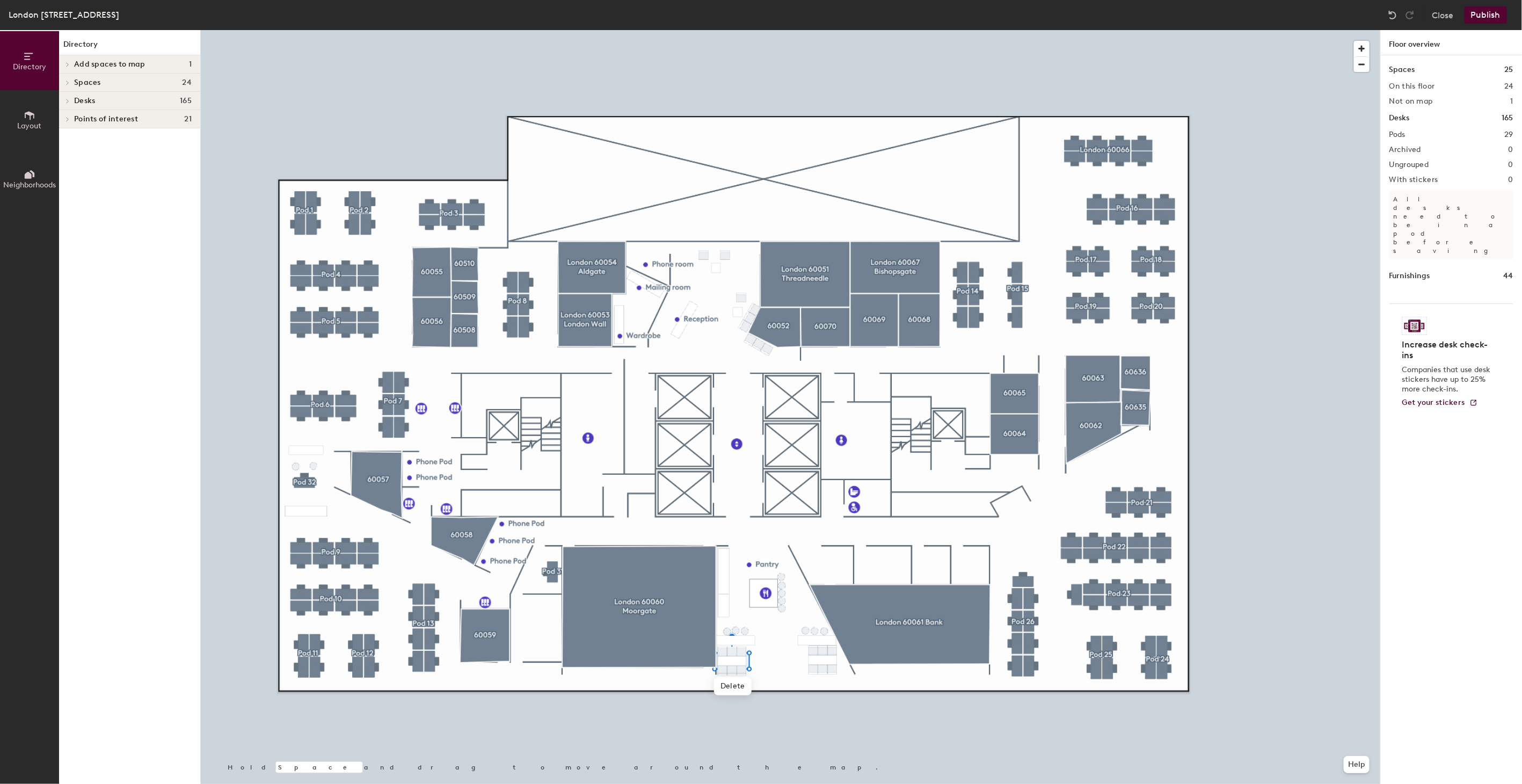
click at [34, 122] on span "Layout" at bounding box center [30, 126] width 24 height 9
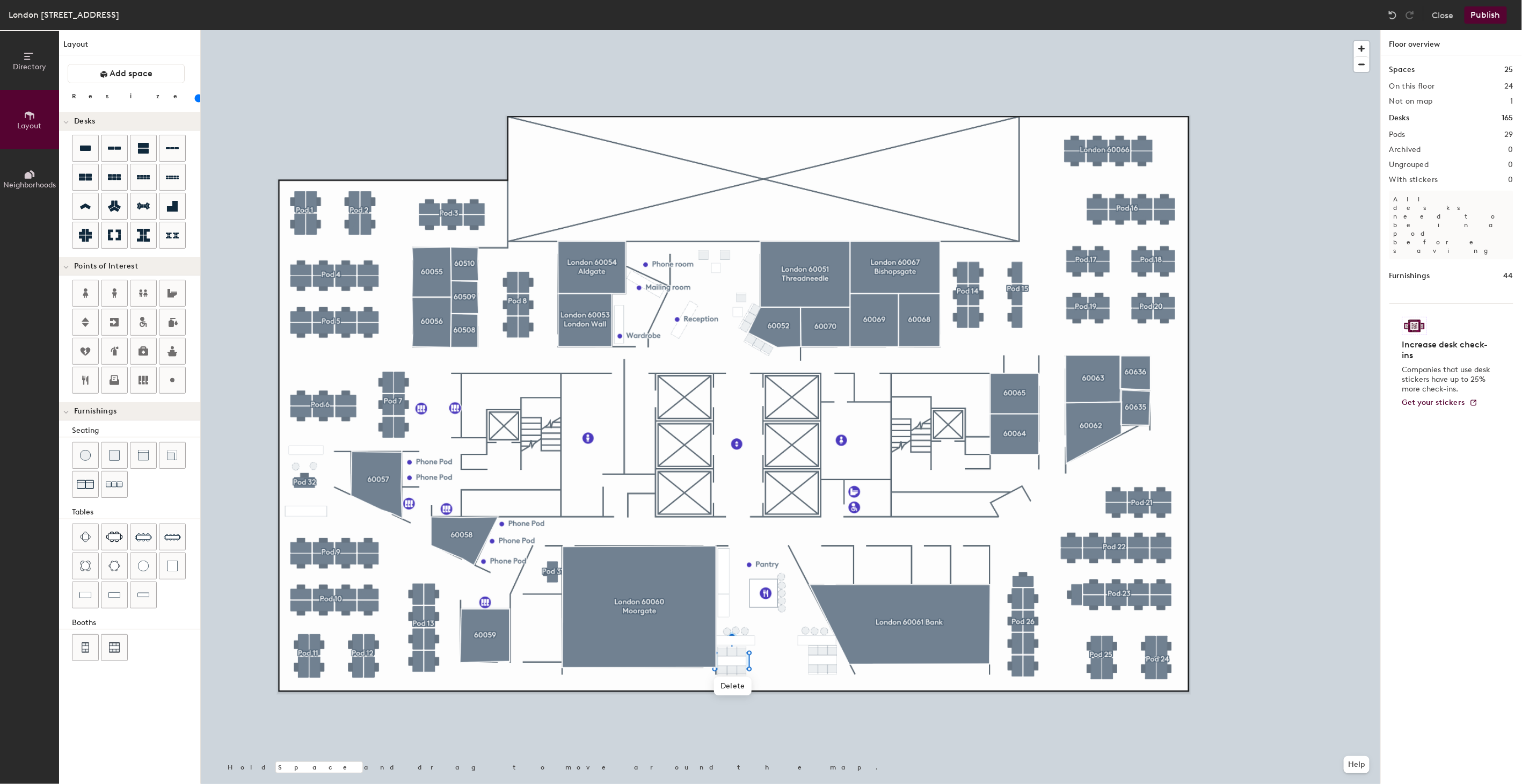
click at [195, 98] on input "range" at bounding box center [195, 98] width 0 height 9
click at [732, 30] on div at bounding box center [790, 30] width 1180 height 0
click at [172, 381] on circle at bounding box center [173, 380] width 5 height 5
type input "20"
type input "Phone Pod"
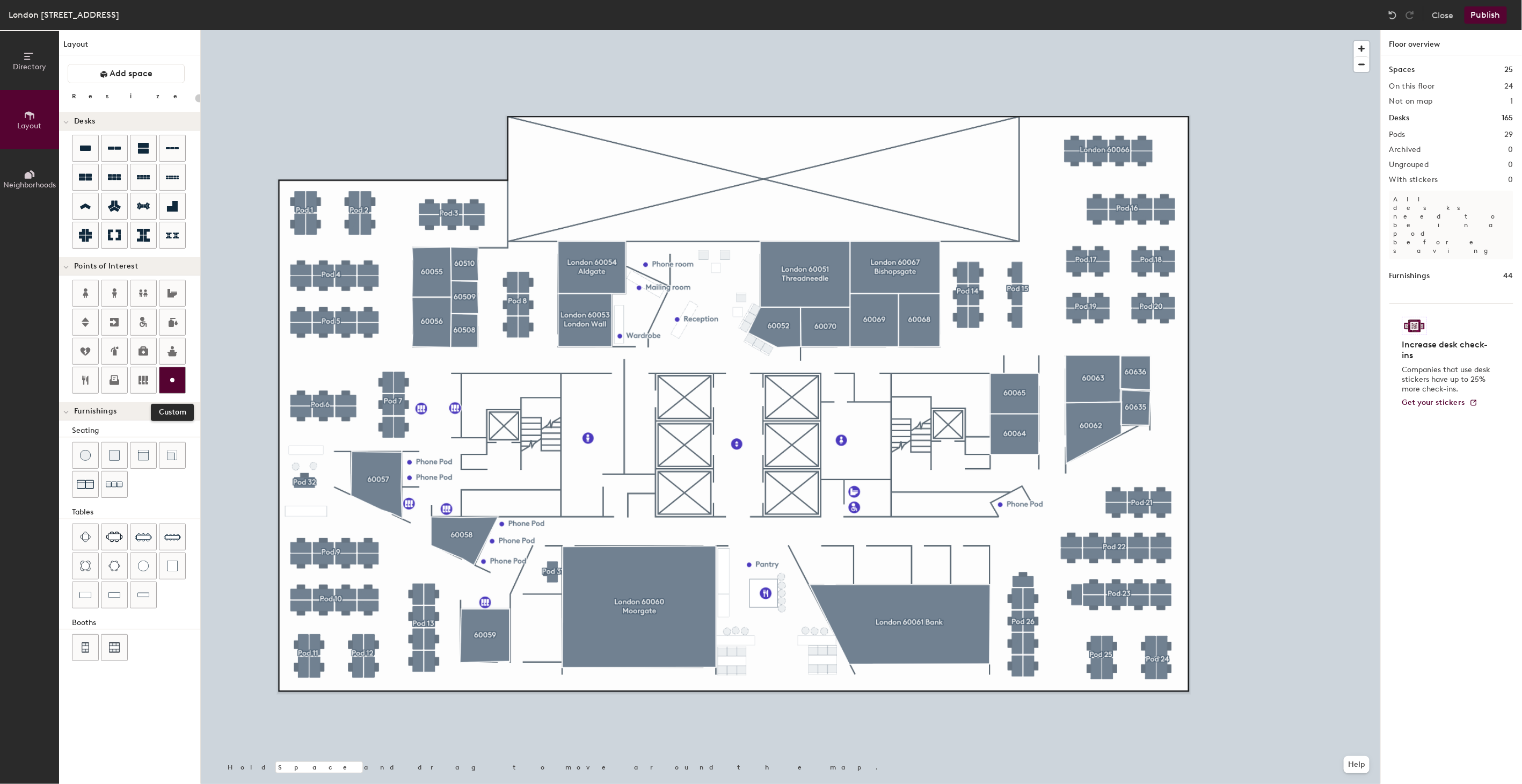
click at [173, 378] on icon at bounding box center [172, 380] width 13 height 13
type input "20"
type input "Phone Pod"
click at [171, 379] on icon at bounding box center [172, 380] width 13 height 13
type input "20"
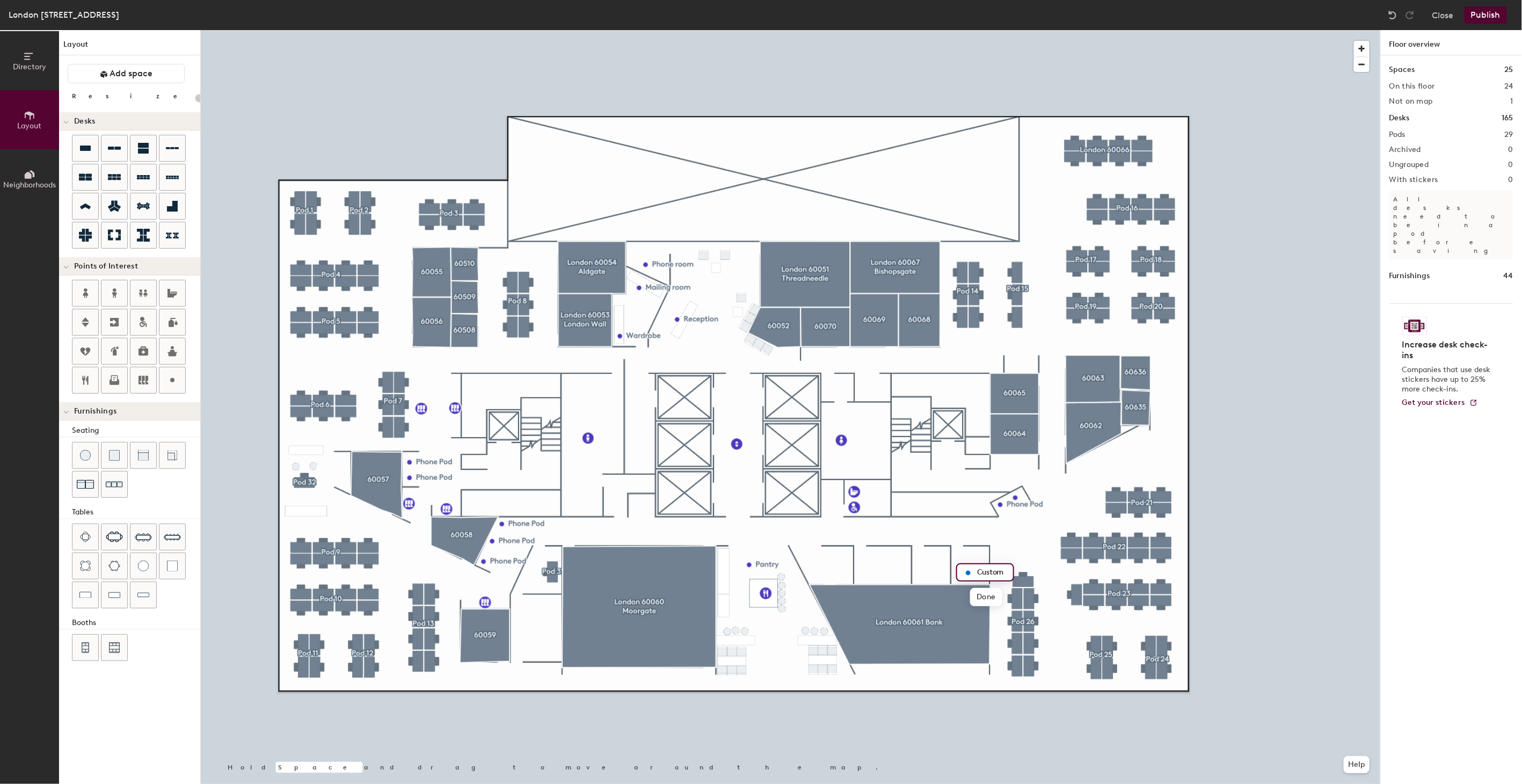
type input "S"
type input "20"
type input "Storage"
click at [176, 381] on icon at bounding box center [172, 380] width 13 height 13
type input "20"
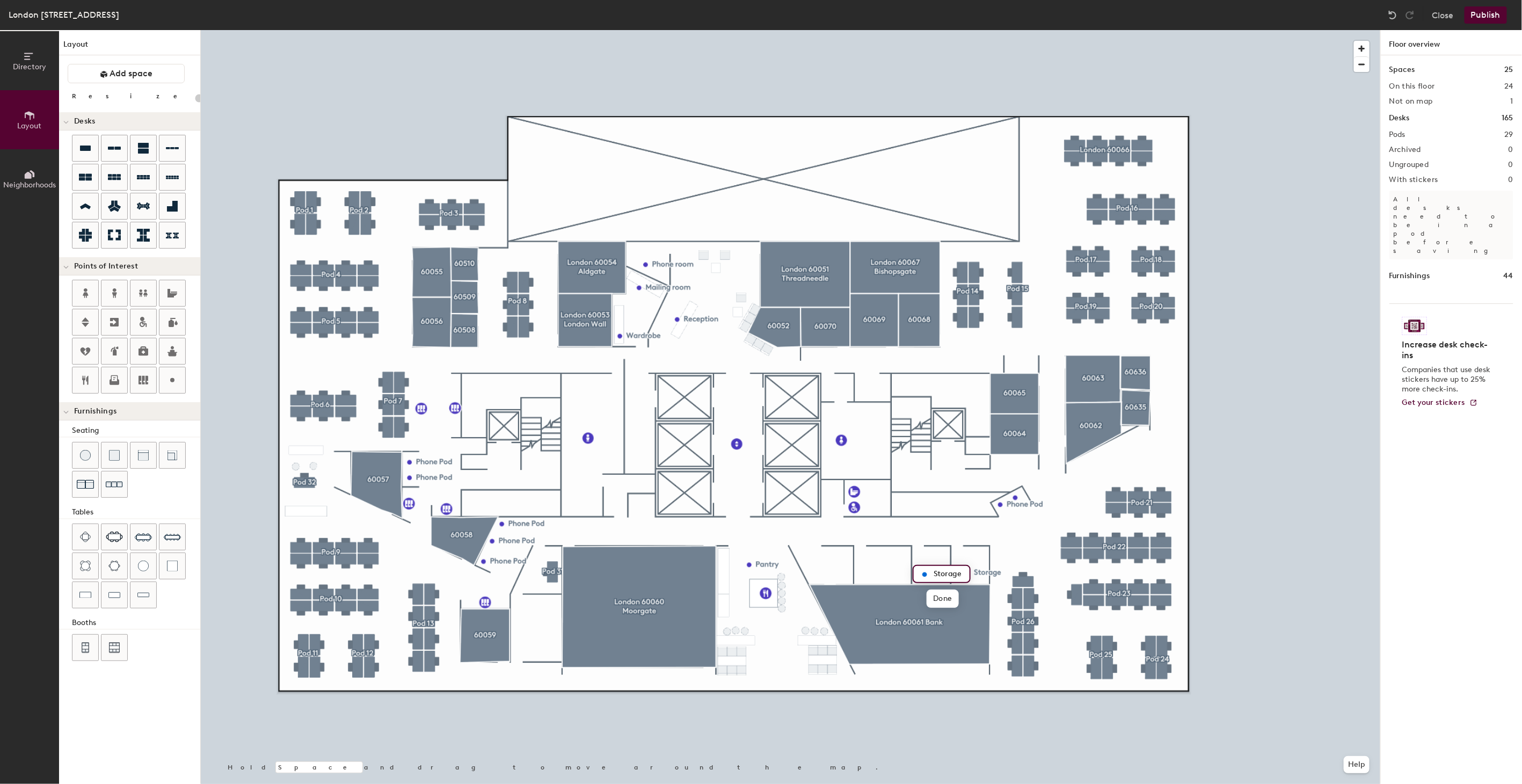
type input "Storage"
type input "20"
click at [173, 379] on circle at bounding box center [173, 380] width 5 height 5
click at [174, 563] on img at bounding box center [173, 566] width 11 height 11
click at [176, 604] on div at bounding box center [136, 566] width 128 height 87
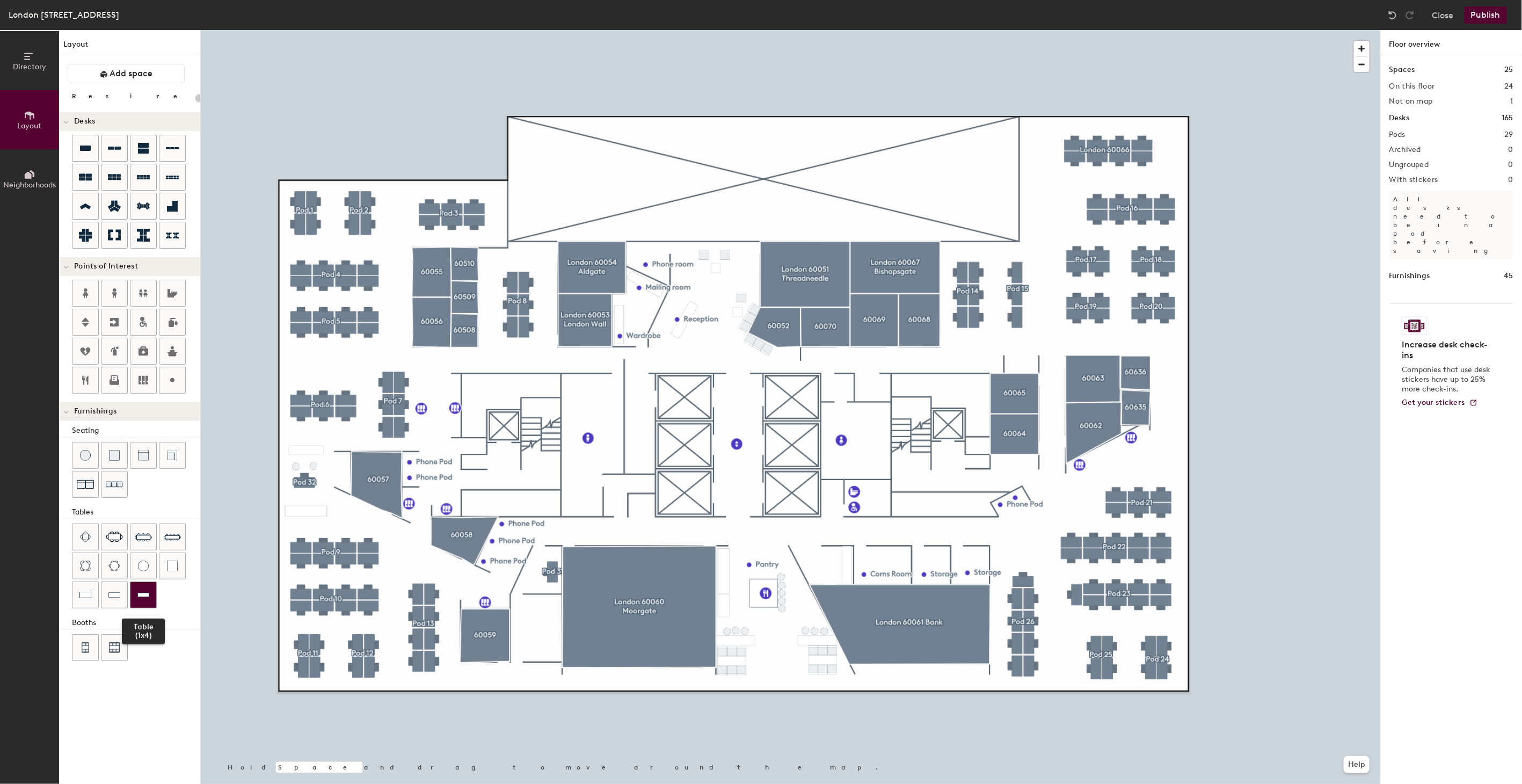
click at [144, 593] on img at bounding box center [143, 595] width 12 height 11
click at [87, 451] on img at bounding box center [85, 455] width 11 height 11
click at [84, 452] on img at bounding box center [85, 455] width 11 height 11
drag, startPoint x: 83, startPoint y: 451, endPoint x: 127, endPoint y: 458, distance: 44.6
click at [82, 450] on img at bounding box center [85, 455] width 11 height 11
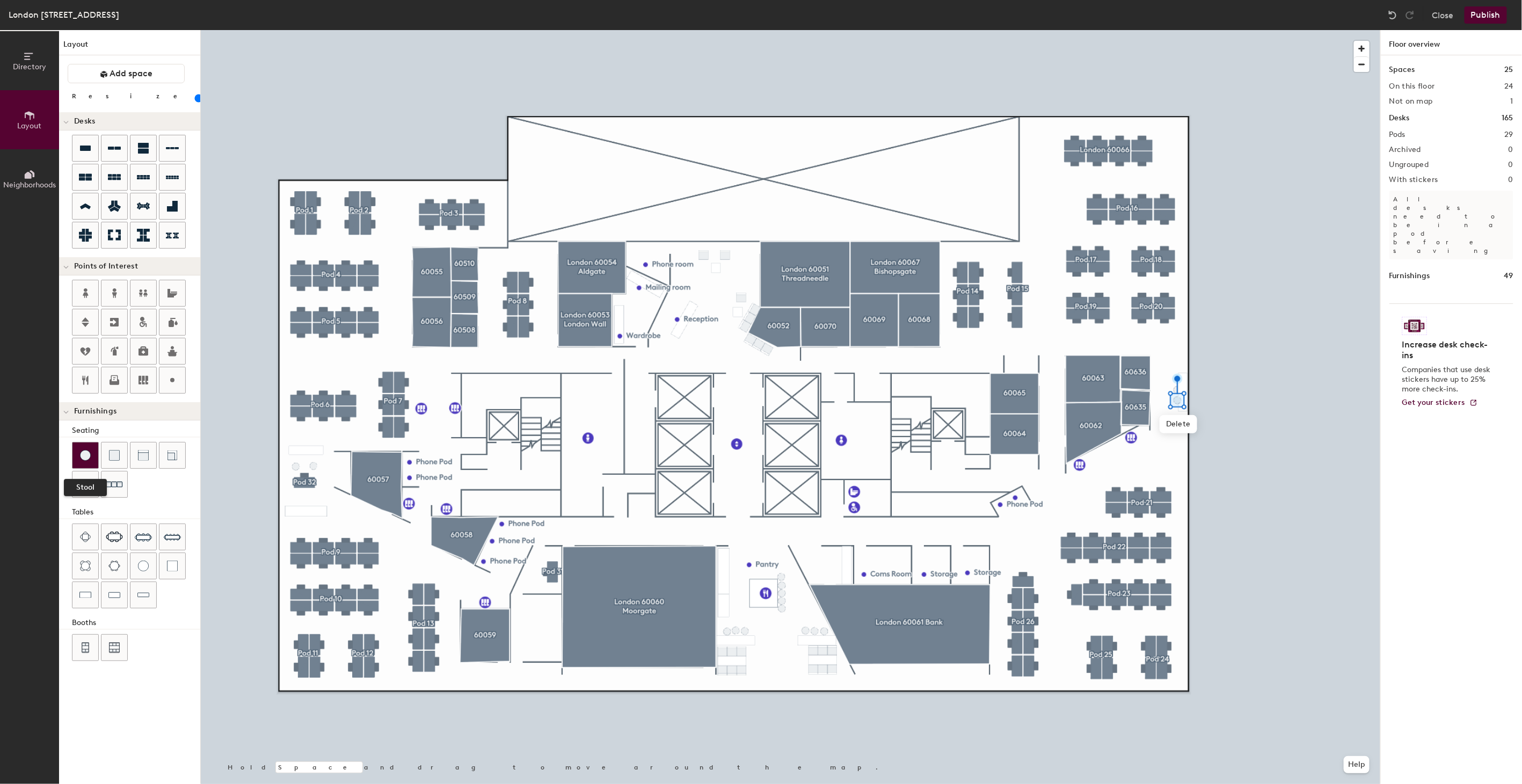
click at [83, 450] on img at bounding box center [85, 455] width 11 height 11
type input "20"
click at [801, 30] on div at bounding box center [790, 30] width 1180 height 0
click at [723, 30] on div at bounding box center [790, 30] width 1180 height 0
click at [1488, 14] on button "Publish" at bounding box center [1486, 15] width 42 height 17
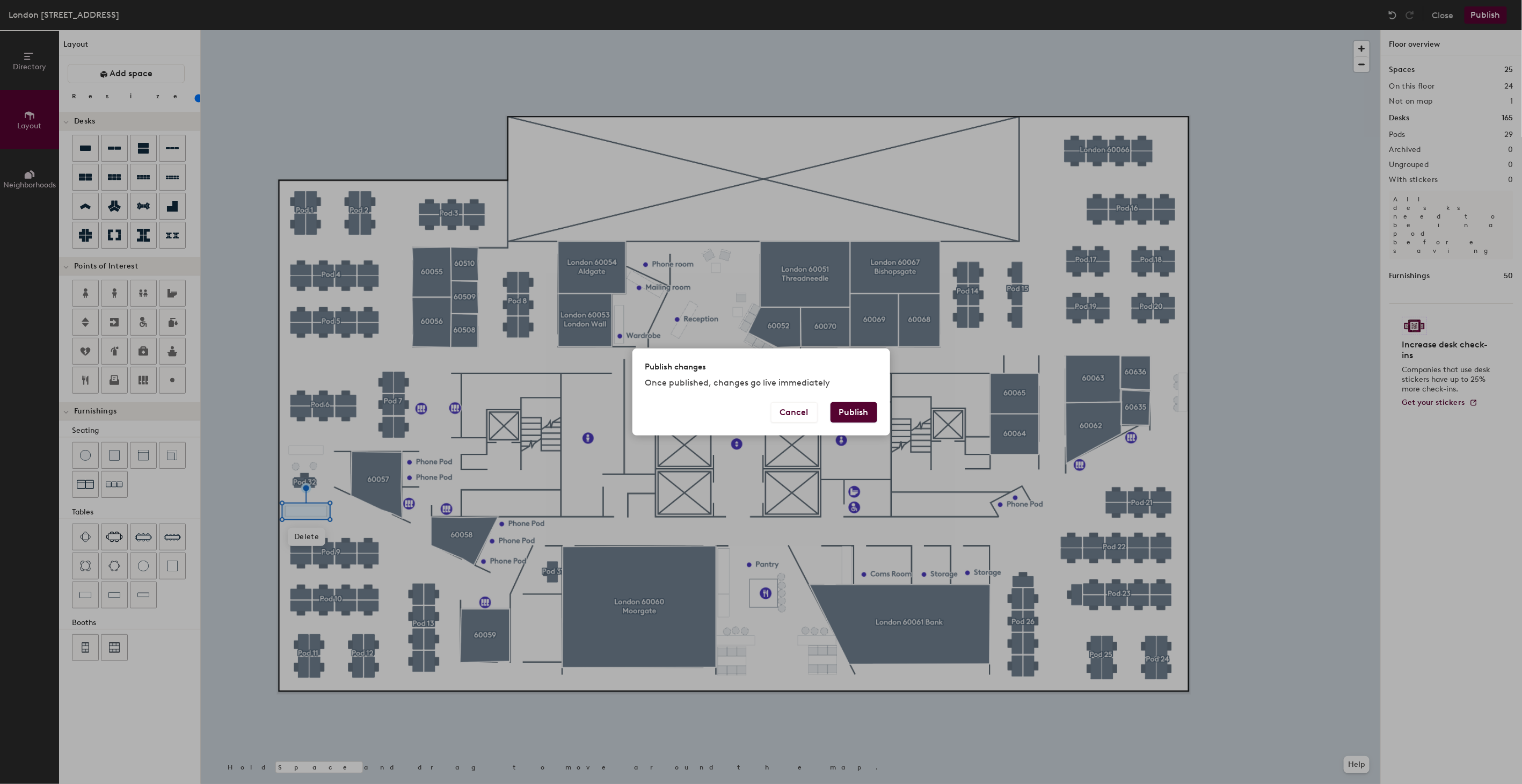
click at [857, 404] on button "Publish" at bounding box center [854, 412] width 47 height 20
type input "20"
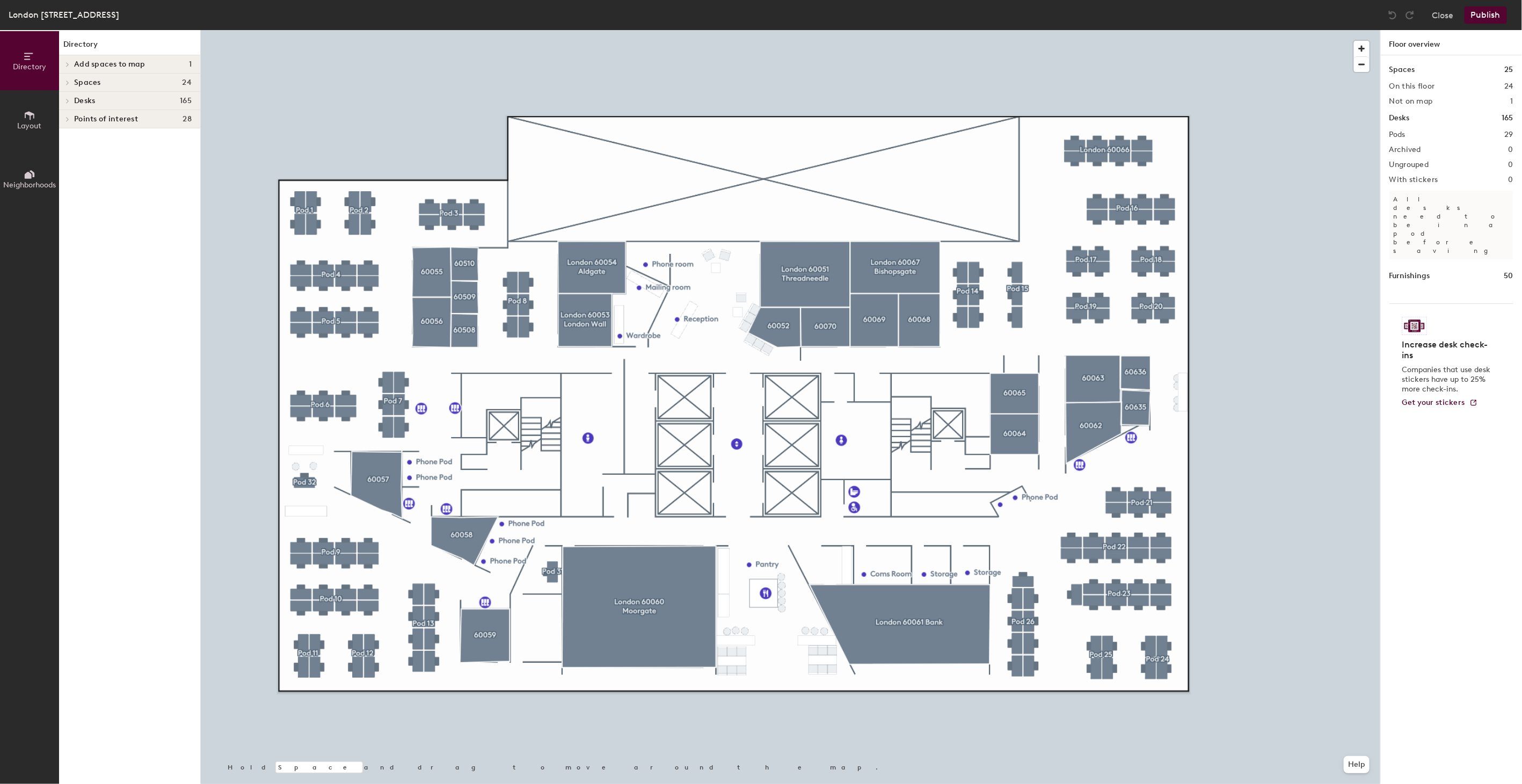
click at [25, 116] on icon at bounding box center [30, 115] width 9 height 9
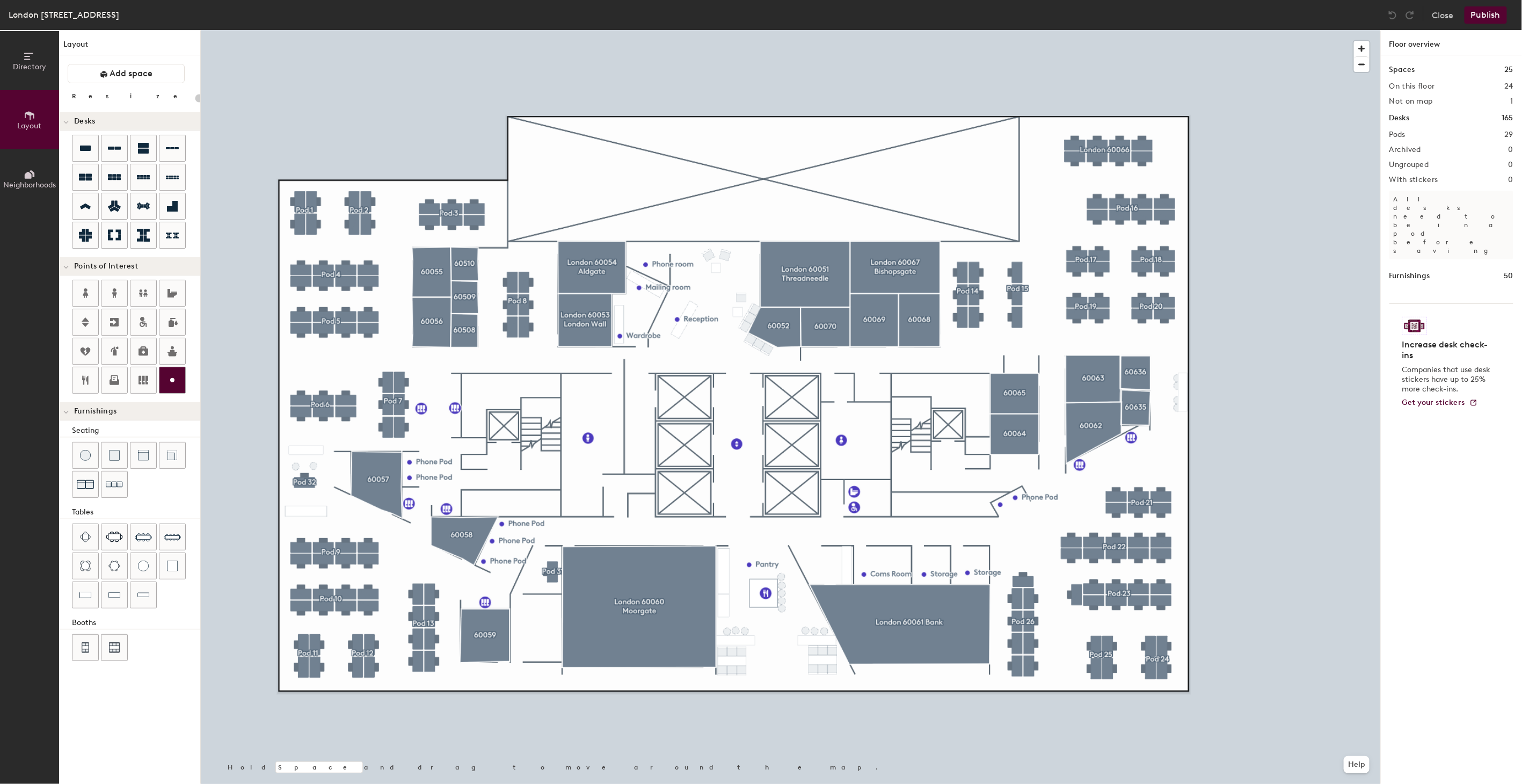
click at [173, 383] on circle at bounding box center [173, 380] width 5 height 5
type input "20"
type input "Phone Pod"
click at [171, 380] on circle at bounding box center [173, 380] width 5 height 5
type input "20"
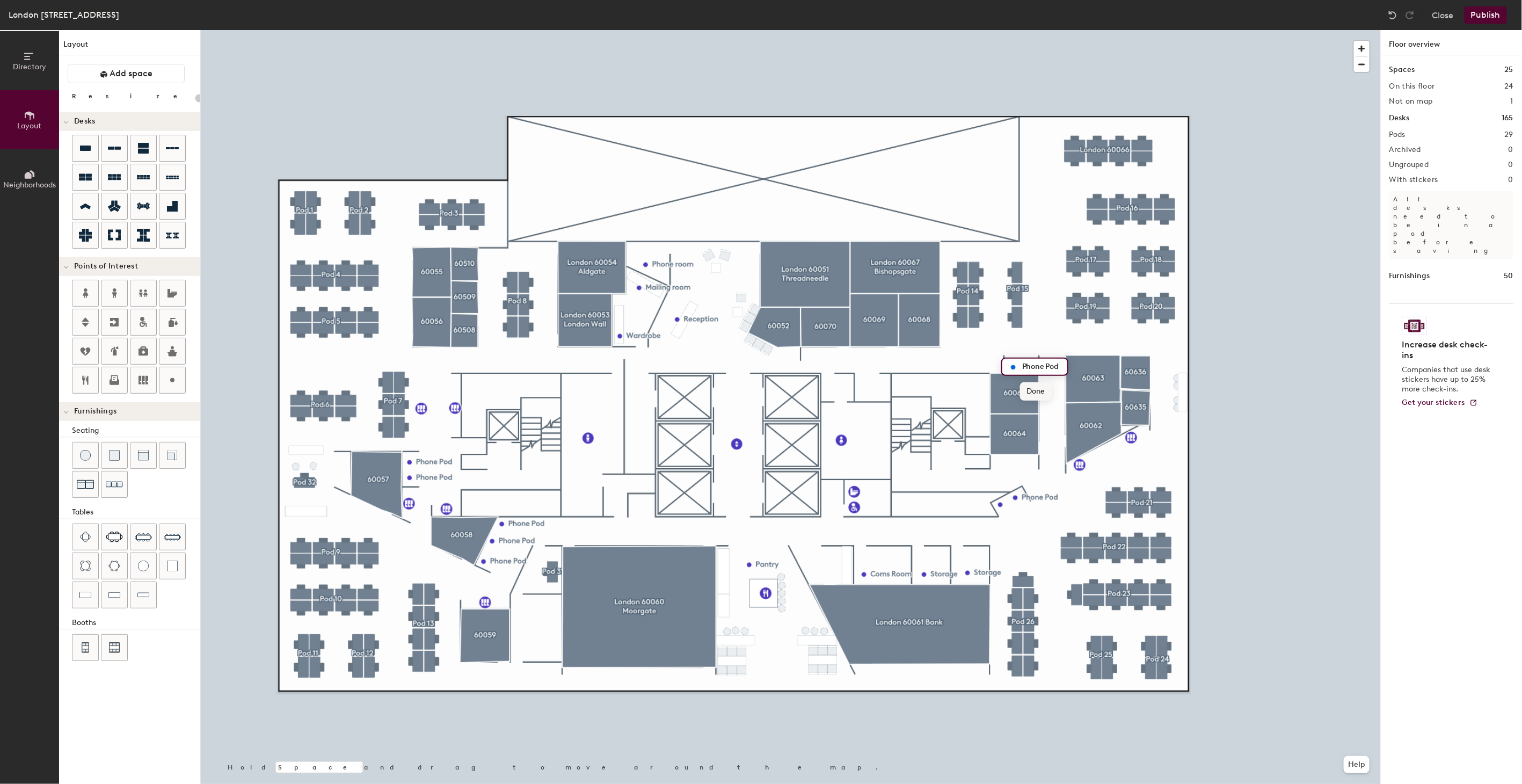
type input "Phone Pod"
click at [142, 377] on icon at bounding box center [143, 380] width 13 height 13
click at [141, 377] on icon at bounding box center [143, 380] width 9 height 9
click at [143, 597] on img at bounding box center [143, 595] width 12 height 11
type input "20"
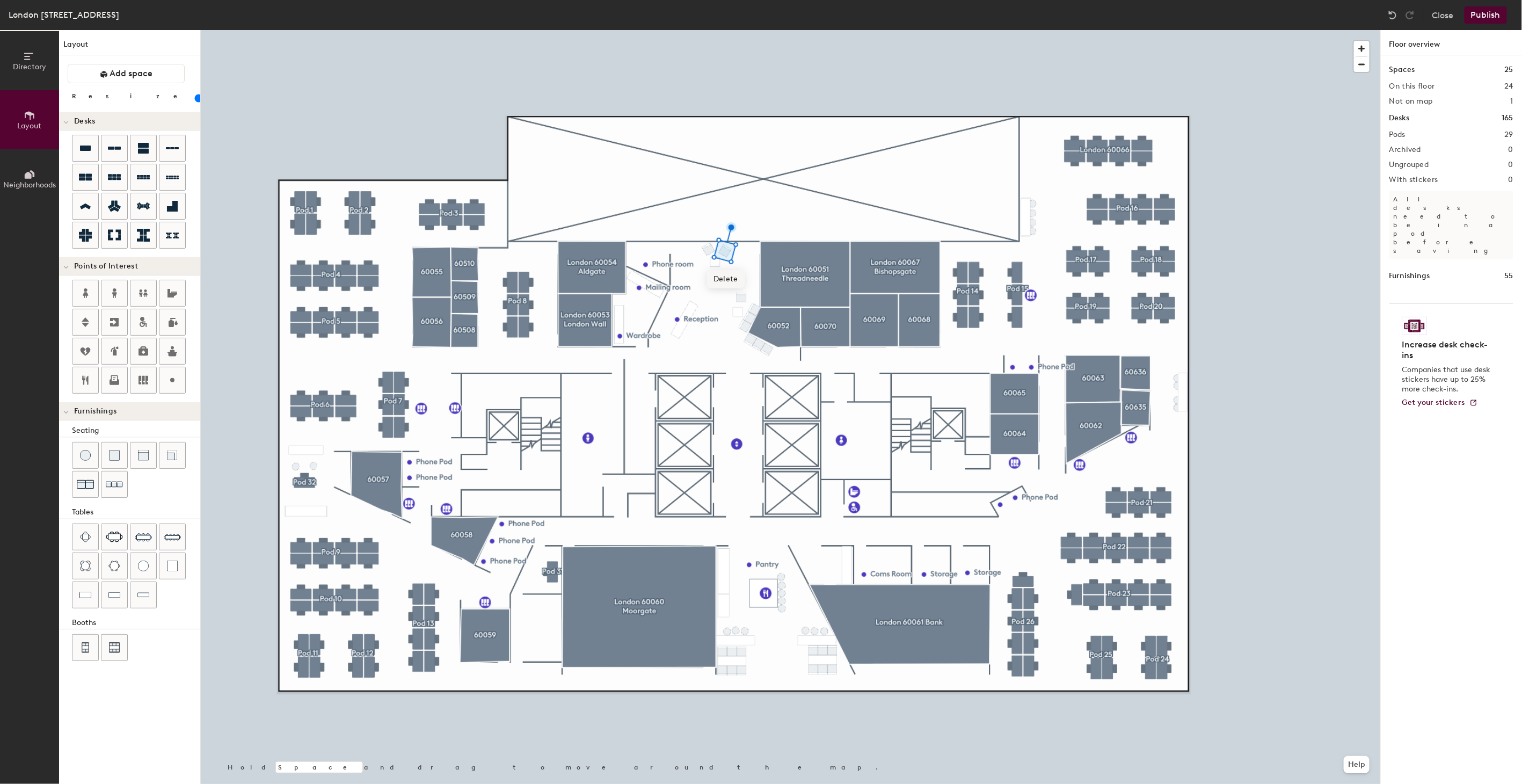
click at [747, 30] on div at bounding box center [790, 30] width 1180 height 0
click at [82, 454] on img at bounding box center [85, 455] width 11 height 11
click at [83, 454] on img at bounding box center [85, 455] width 11 height 11
type input "40"
click at [1488, 12] on button "Publish" at bounding box center [1486, 15] width 42 height 17
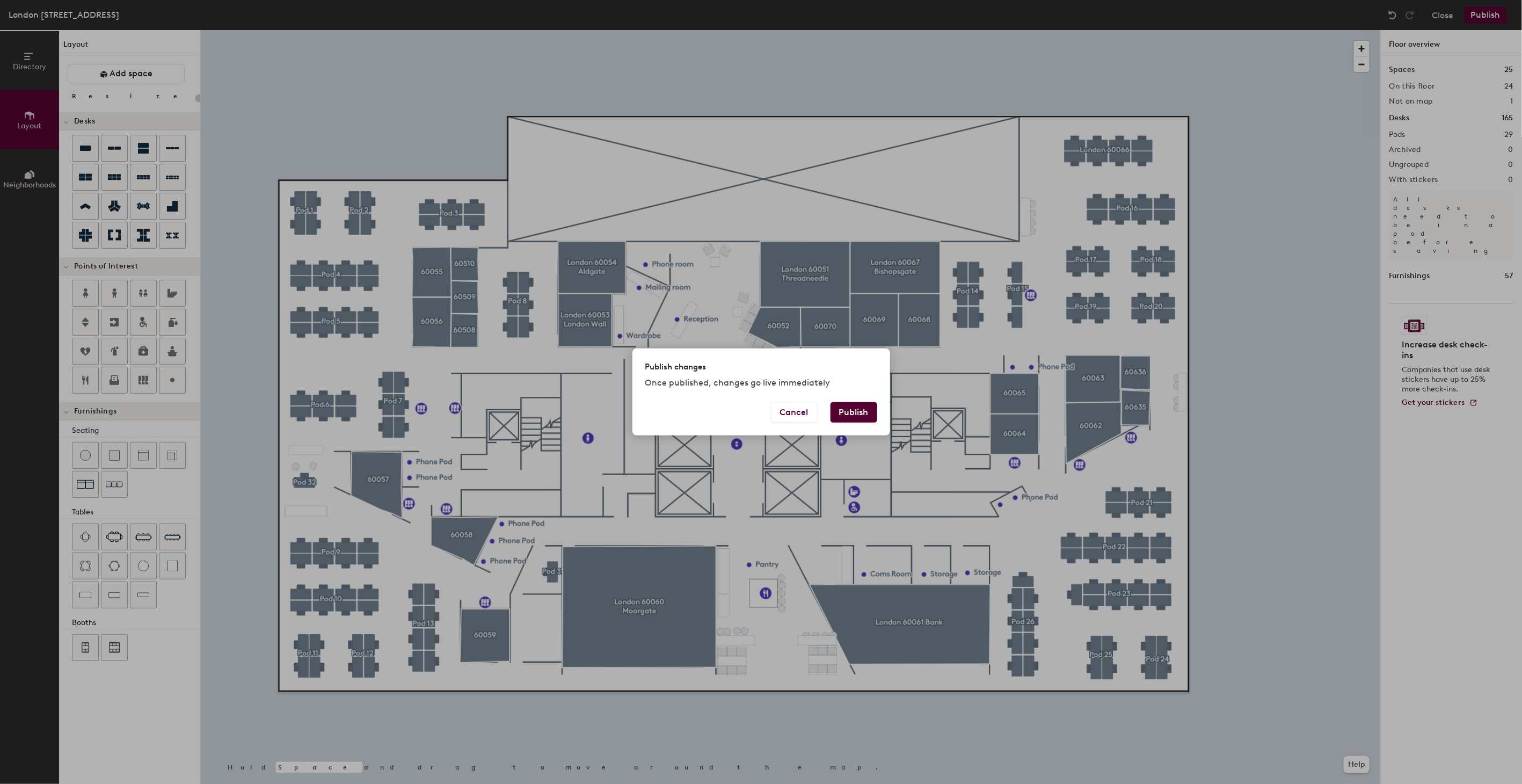
click at [847, 407] on button "Publish" at bounding box center [854, 412] width 47 height 20
type input "20"
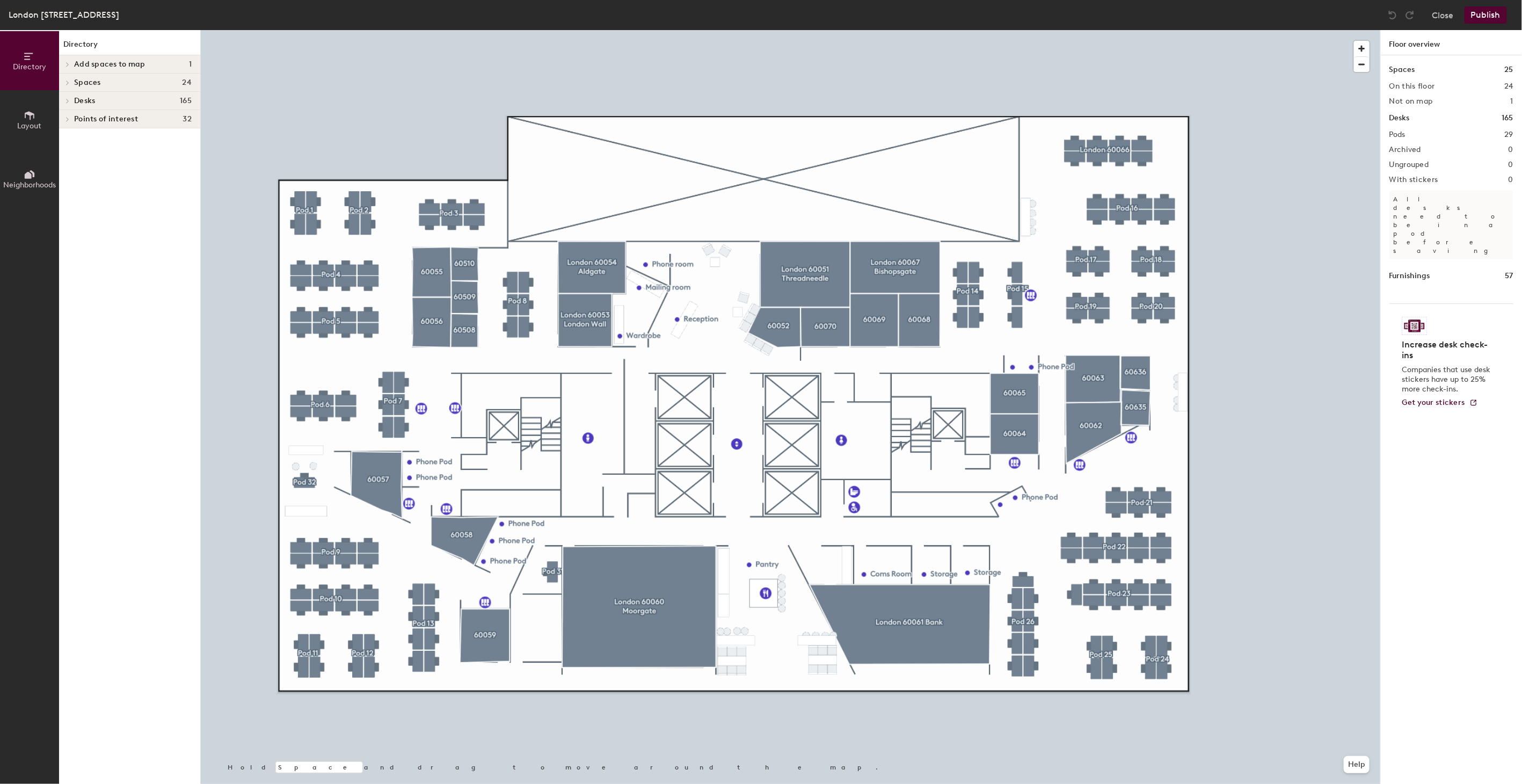
click at [28, 119] on icon at bounding box center [29, 115] width 12 height 12
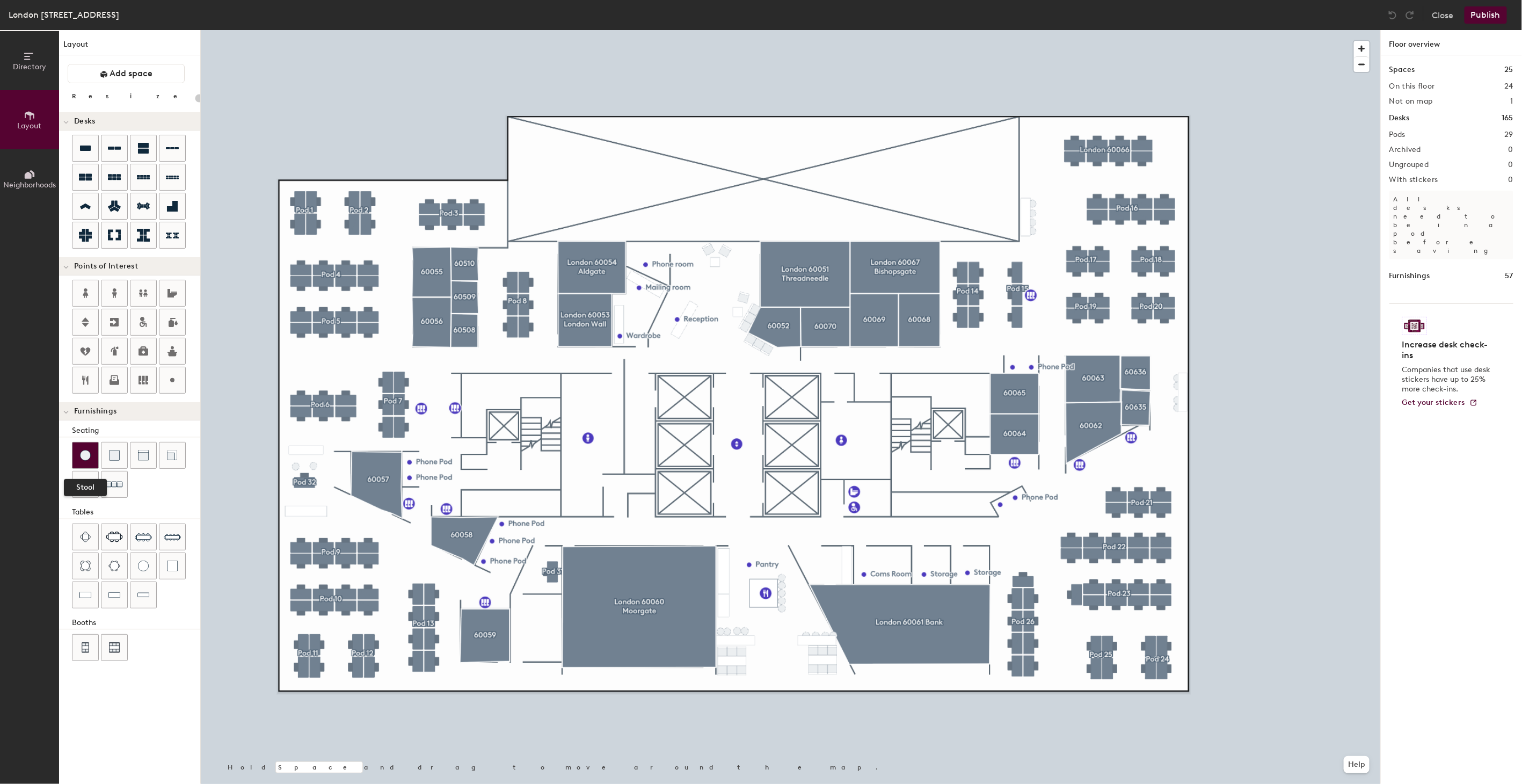
click at [83, 450] on img at bounding box center [85, 455] width 11 height 11
click at [170, 561] on img at bounding box center [173, 566] width 11 height 11
click at [84, 454] on img at bounding box center [85, 455] width 11 height 11
click at [87, 453] on img at bounding box center [85, 455] width 11 height 11
click at [172, 562] on img at bounding box center [173, 566] width 11 height 11
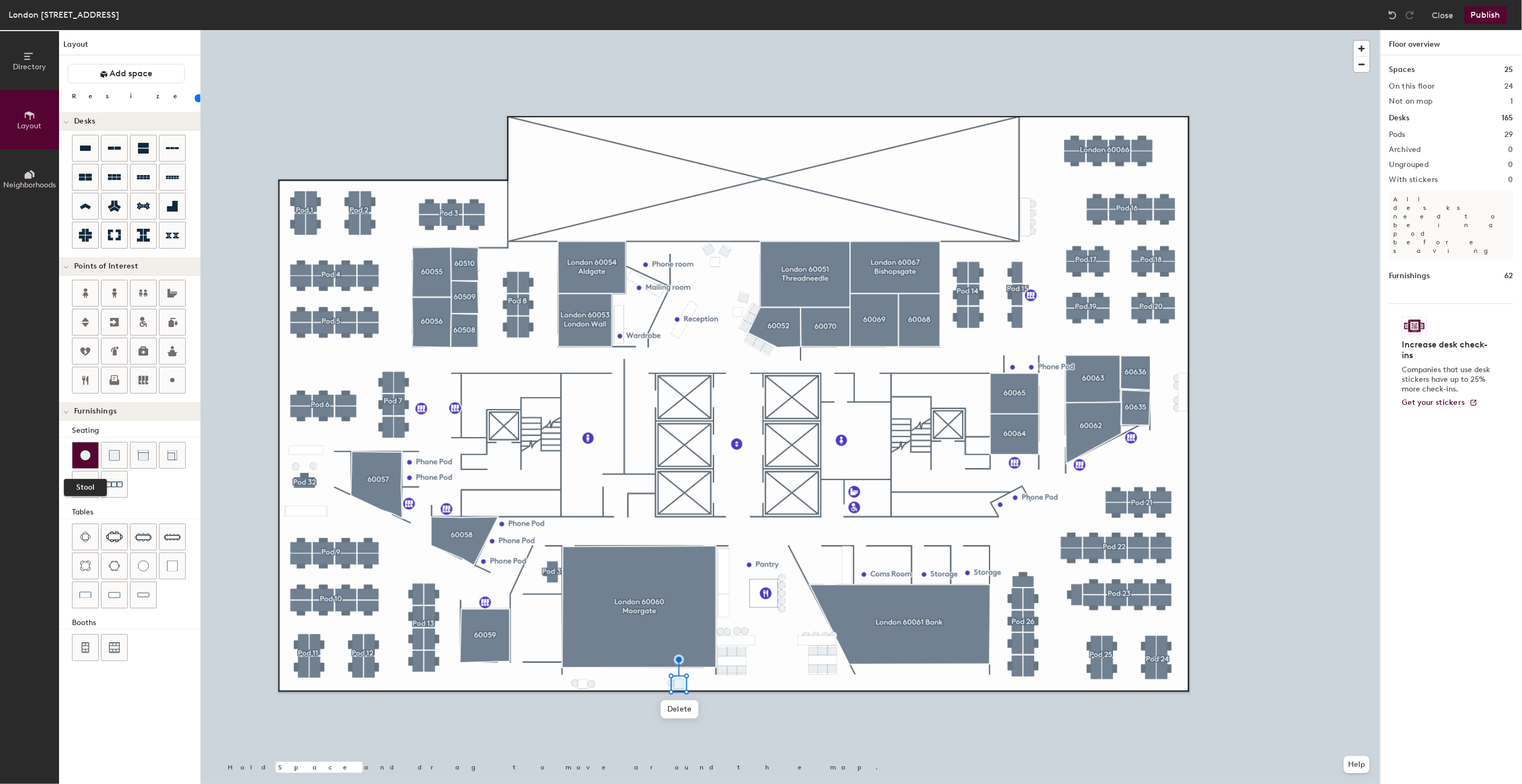
click at [87, 452] on img at bounding box center [85, 455] width 11 height 11
type input "20"
click at [84, 453] on img at bounding box center [85, 455] width 11 height 11
click at [85, 450] on img at bounding box center [85, 455] width 11 height 11
click at [788, 30] on div at bounding box center [790, 30] width 1180 height 0
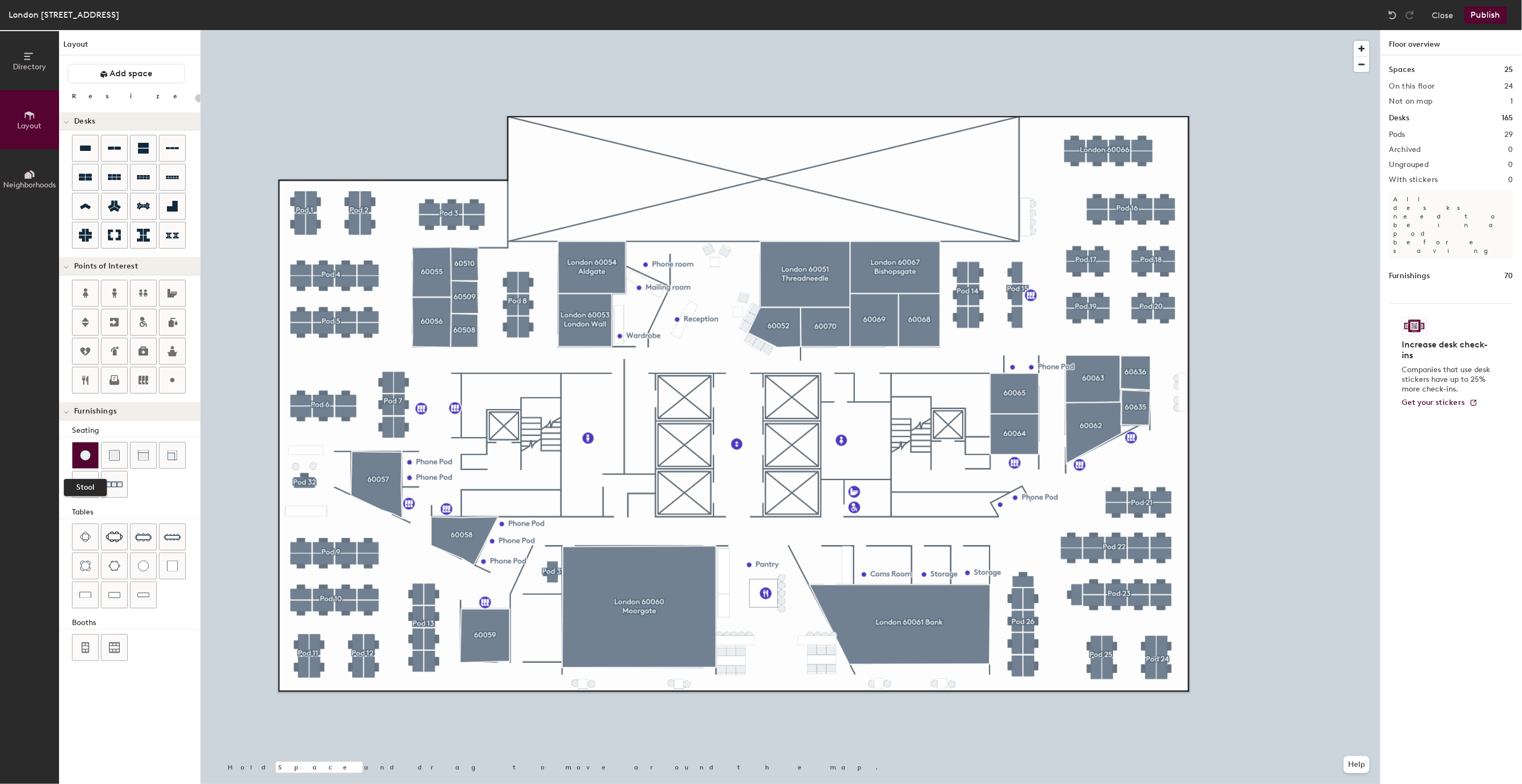
click at [85, 453] on img at bounding box center [85, 455] width 11 height 11
click at [1495, 13] on button "Publish" at bounding box center [1486, 15] width 42 height 17
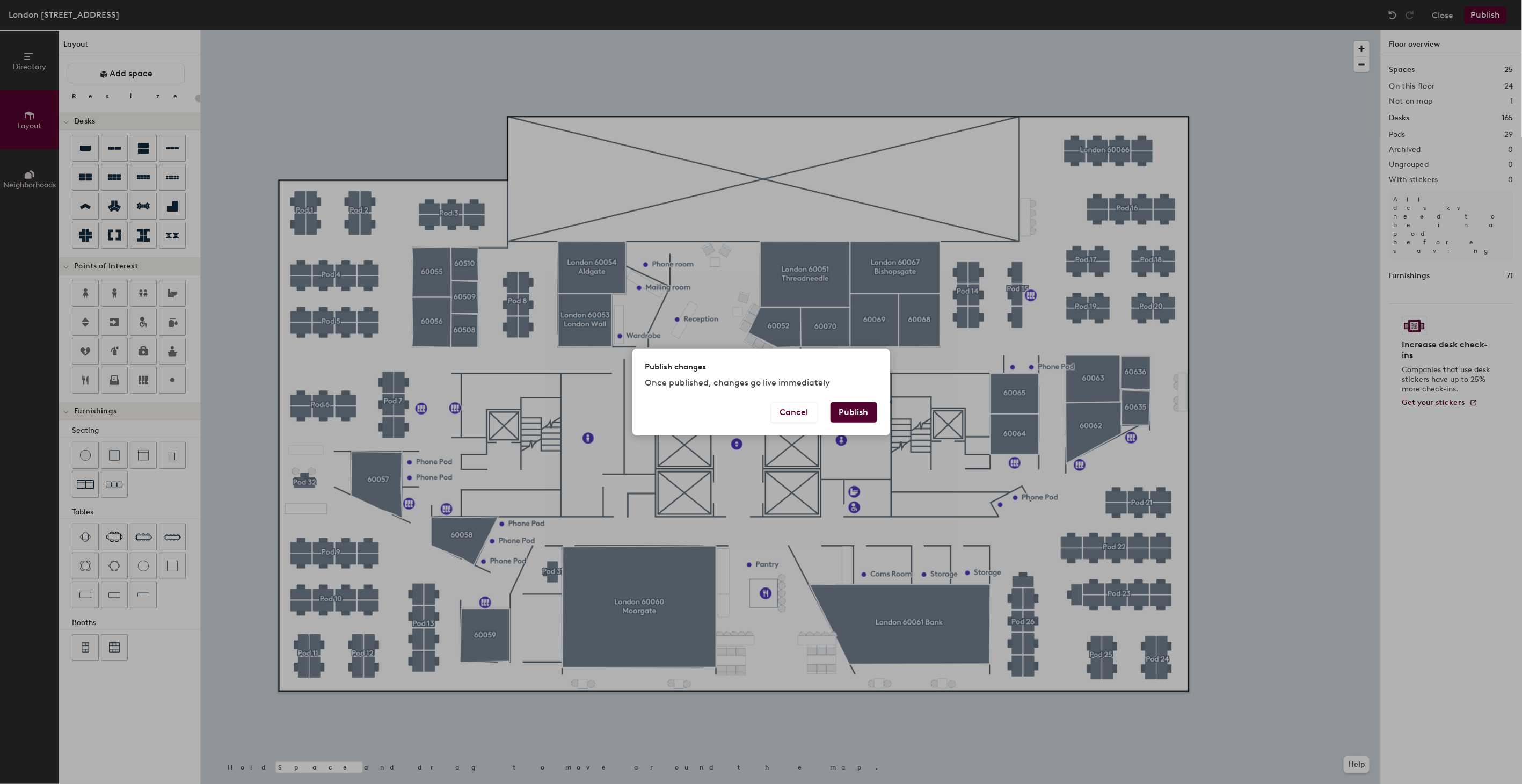
click at [857, 410] on button "Publish" at bounding box center [854, 412] width 47 height 20
type input "20"
